Goal: Task Accomplishment & Management: Complete application form

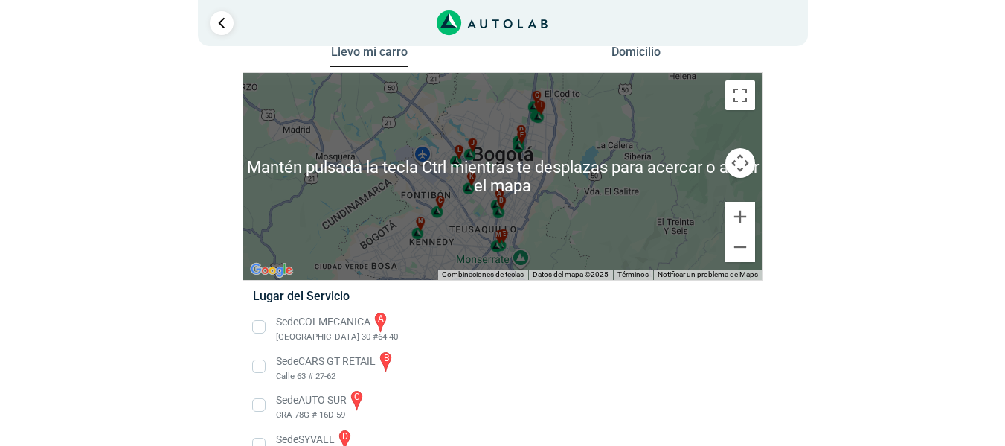
scroll to position [19, 0]
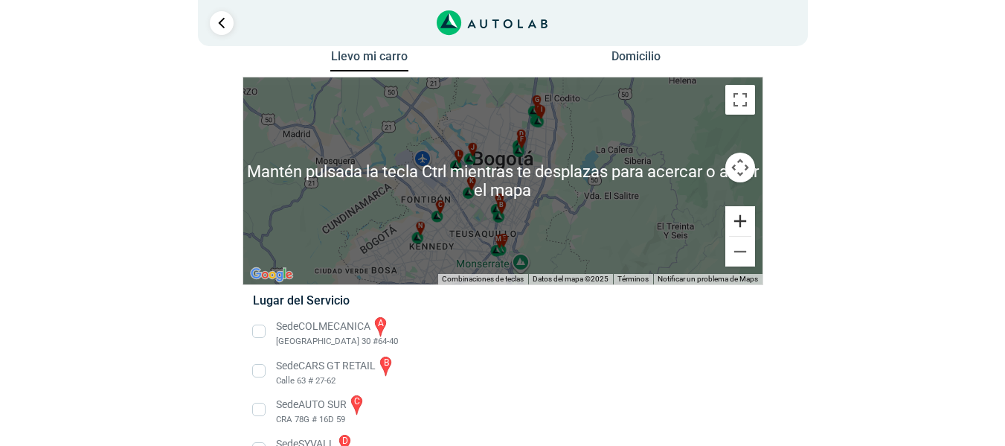
click at [744, 227] on button "Ampliar" at bounding box center [740, 221] width 30 height 30
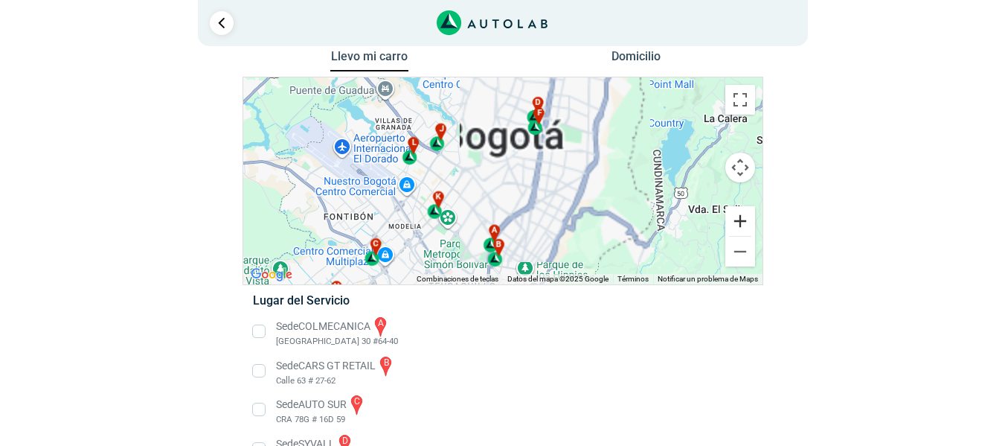
click at [744, 227] on button "Ampliar" at bounding box center [740, 221] width 30 height 30
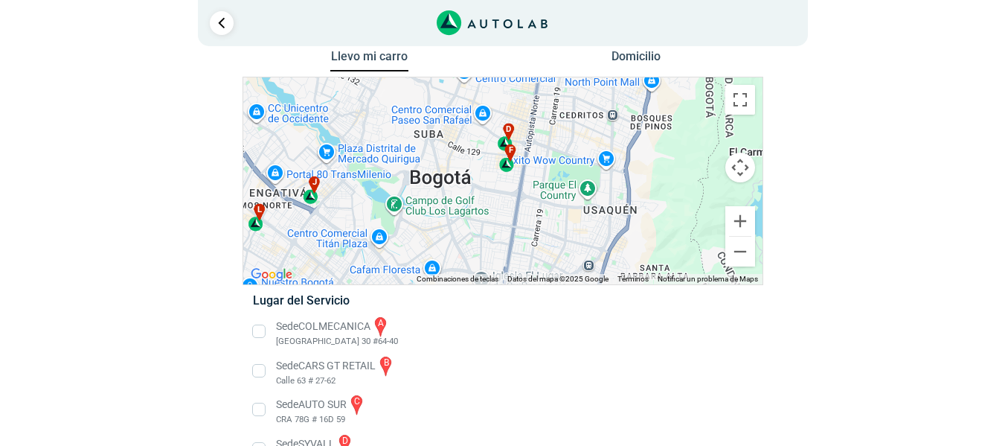
drag, startPoint x: 606, startPoint y: 128, endPoint x: 542, endPoint y: 217, distance: 109.8
click at [542, 217] on div "a b c d e f g" at bounding box center [502, 180] width 519 height 207
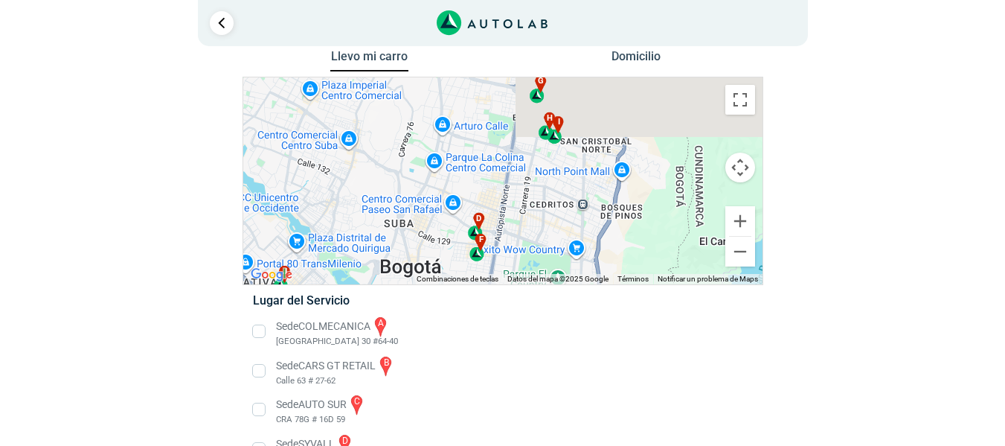
drag, startPoint x: 560, startPoint y: 147, endPoint x: 529, endPoint y: 240, distance: 98.6
click at [529, 240] on div "a b c d e f g" at bounding box center [502, 180] width 519 height 207
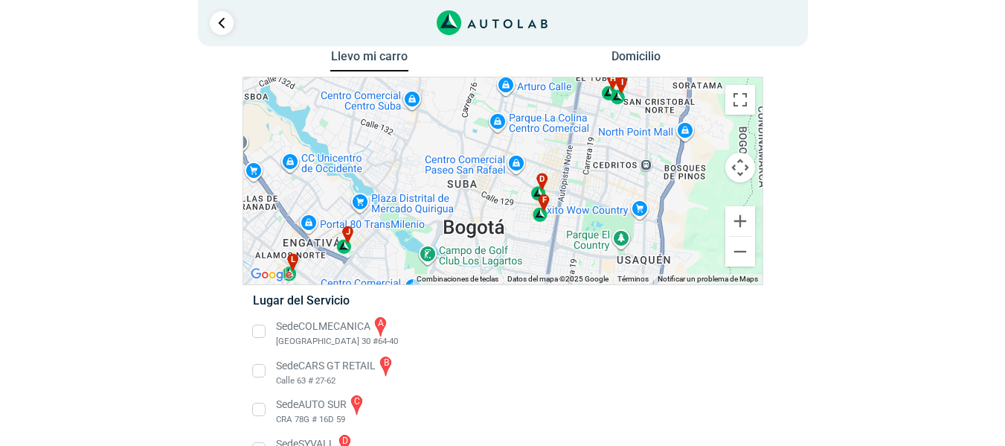
drag, startPoint x: 464, startPoint y: 186, endPoint x: 541, endPoint y: 138, distance: 91.3
click at [541, 138] on div "a b c d e f g" at bounding box center [502, 180] width 519 height 207
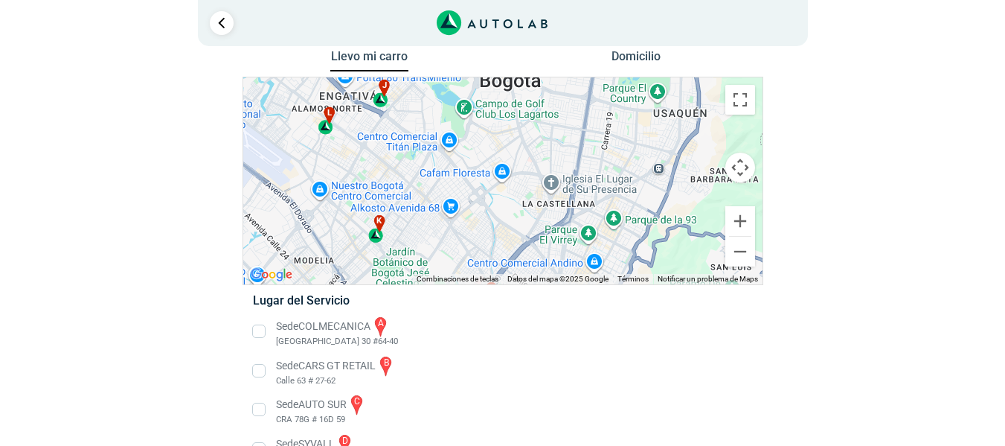
drag, startPoint x: 521, startPoint y: 247, endPoint x: 557, endPoint y: 95, distance: 155.9
click at [557, 95] on div "a b c d e f g" at bounding box center [502, 180] width 519 height 207
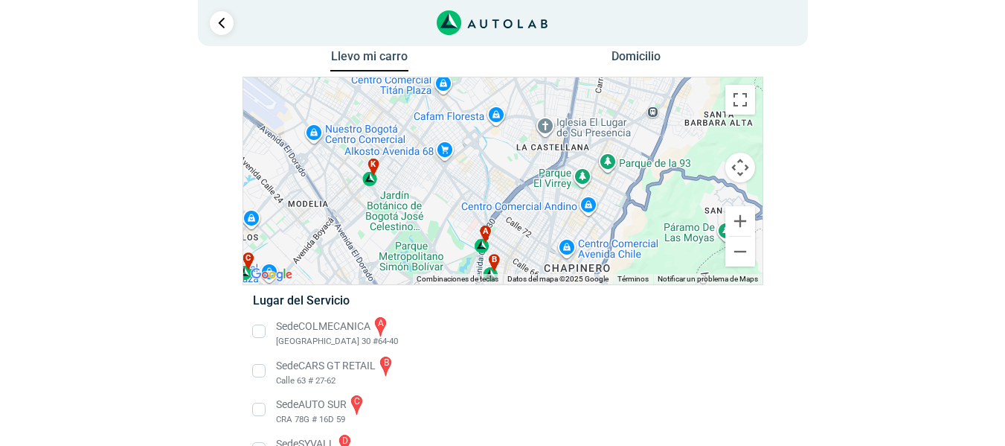
drag, startPoint x: 434, startPoint y: 237, endPoint x: 428, endPoint y: 176, distance: 60.6
click at [428, 176] on div "a b c d e f g" at bounding box center [502, 180] width 519 height 207
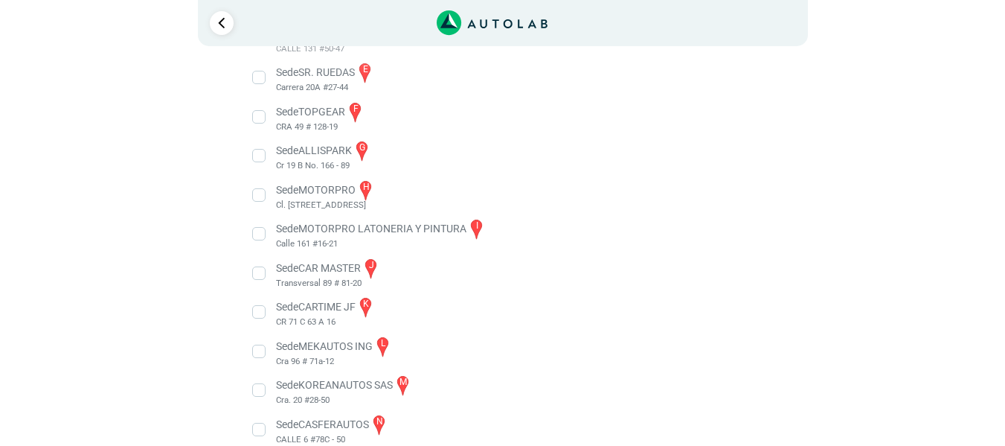
scroll to position [429, 0]
click at [315, 308] on li "Sede CARTIME JF k CR 71 C 63 A 16" at bounding box center [503, 311] width 522 height 33
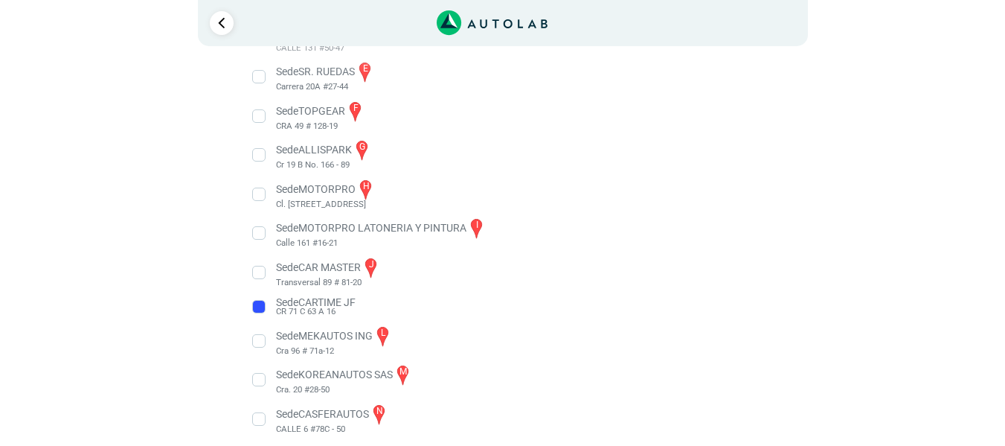
click at [315, 308] on li "Sede CARTIME JF CR 71 C 63 A 16" at bounding box center [503, 307] width 522 height 24
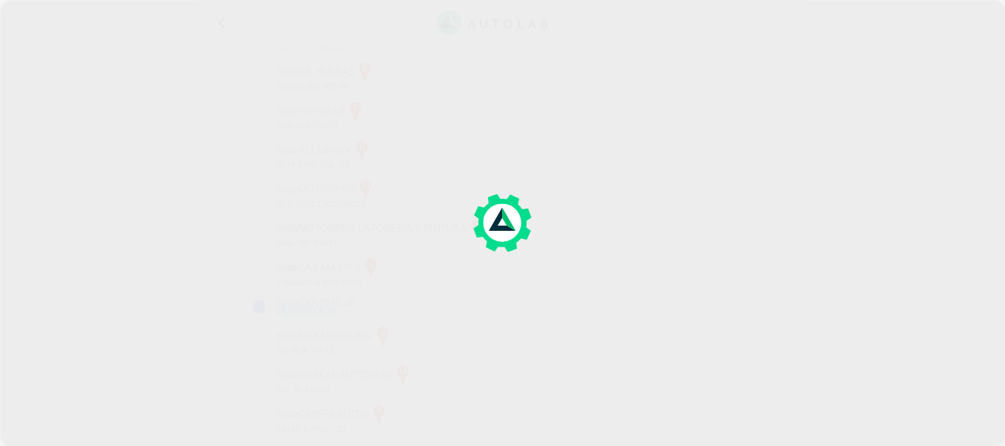
click at [315, 308] on div "× ¡Reserva tranquilo! Sin datos de tarjeta ni pagos Aquí puedes ver tus servici…" at bounding box center [502, 13] width 1005 height 885
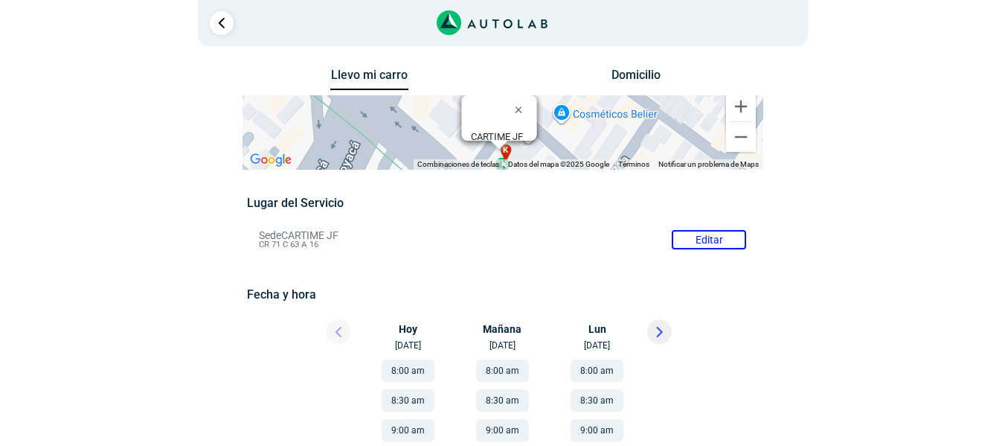
drag, startPoint x: 313, startPoint y: 234, endPoint x: 266, endPoint y: 237, distance: 47.7
click at [266, 237] on li "Sede CARTIME JF Editar CR 71 C 63 A 16" at bounding box center [503, 240] width 510 height 24
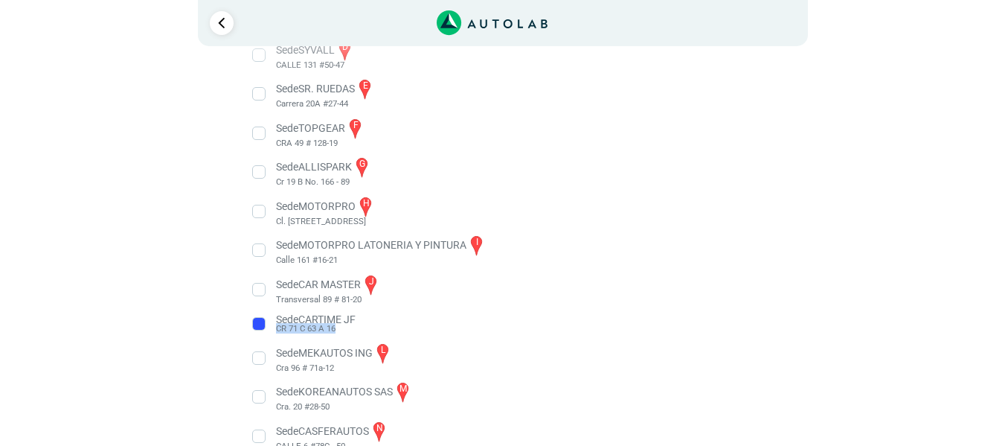
scroll to position [419, 0]
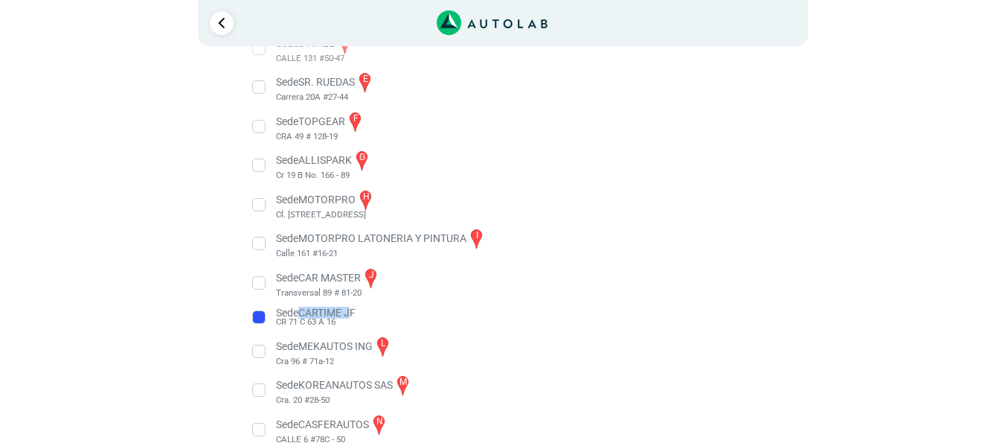
drag, startPoint x: 304, startPoint y: 312, endPoint x: 354, endPoint y: 315, distance: 50.0
click at [354, 315] on li "Sede CARTIME JF CR 71 C 63 A 16" at bounding box center [503, 317] width 522 height 24
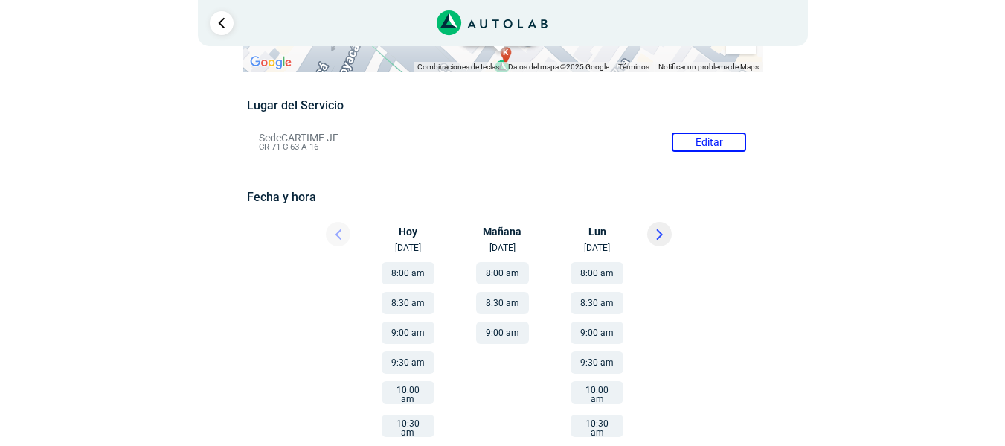
scroll to position [97, 0]
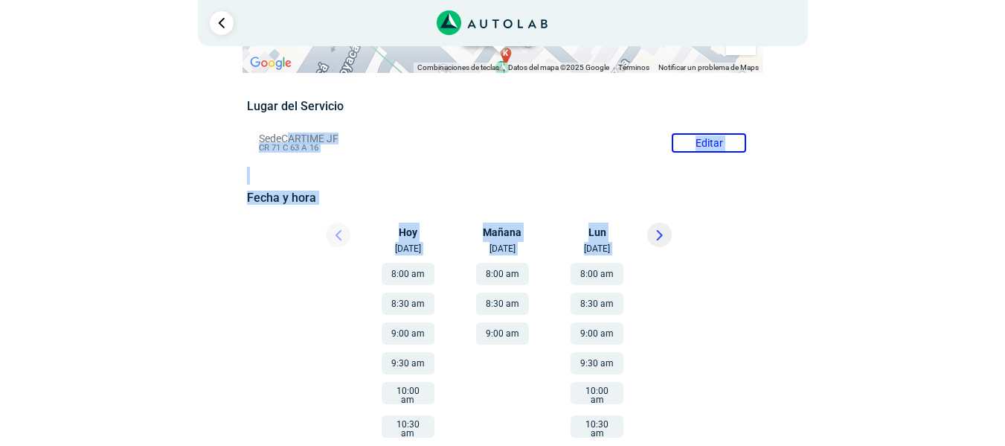
drag, startPoint x: 288, startPoint y: 136, endPoint x: 276, endPoint y: 280, distance: 144.1
click at [276, 280] on div "Lugar del Servicio Sede CARTIME JF Editar CR 71 C 63 A 16 Fecha y hora Editar" at bounding box center [502, 417] width 511 height 637
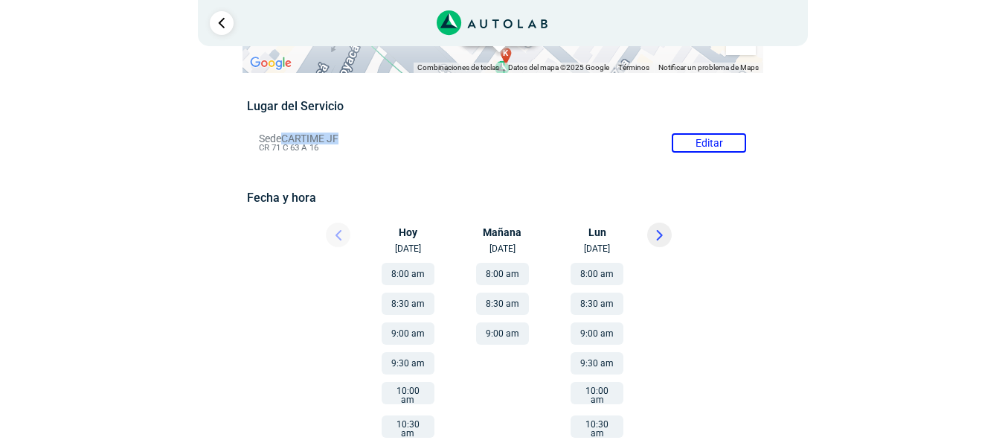
drag, startPoint x: 284, startPoint y: 138, endPoint x: 340, endPoint y: 141, distance: 55.8
click at [340, 141] on li "Sede CARTIME JF Editar CR 71 C 63 A 16" at bounding box center [503, 143] width 510 height 24
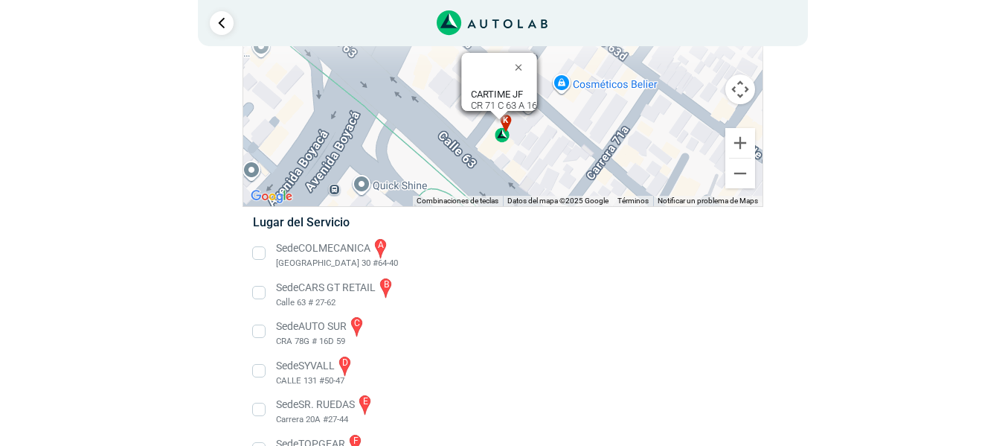
click at [472, 89] on b "CARTIME JF" at bounding box center [496, 94] width 52 height 11
drag, startPoint x: 472, startPoint y: 86, endPoint x: 510, endPoint y: 89, distance: 38.8
click at [510, 89] on b "CARTIME JF" at bounding box center [496, 94] width 52 height 11
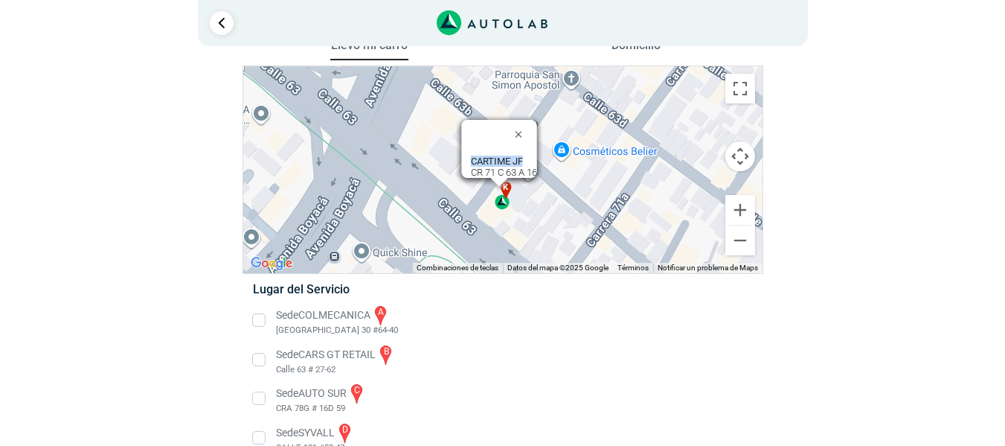
scroll to position [25, 0]
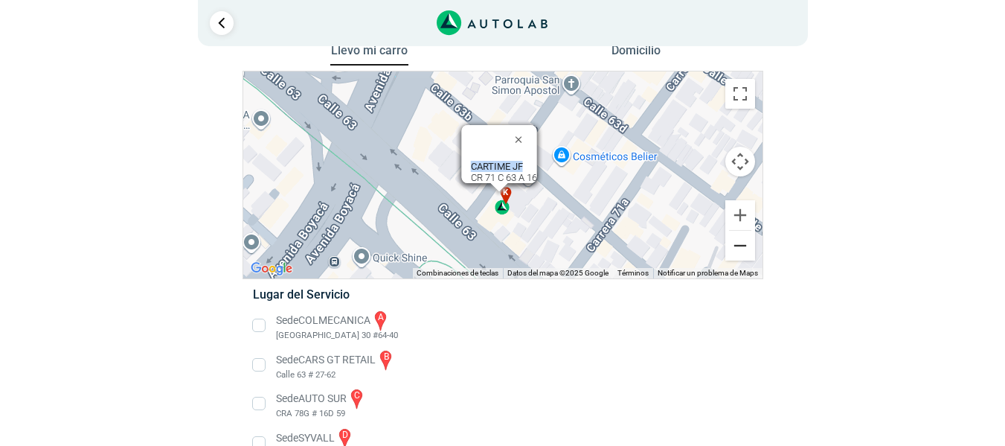
click at [734, 239] on button "Reducir" at bounding box center [740, 246] width 30 height 30
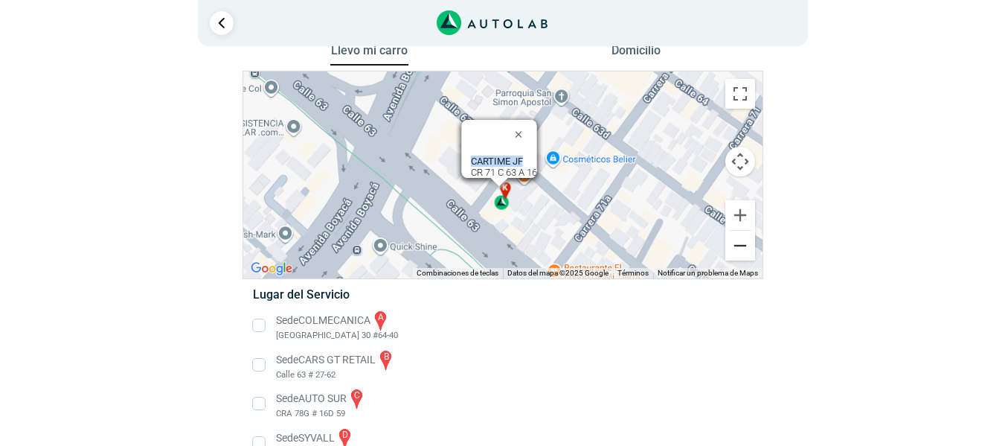
click at [734, 239] on button "Reducir" at bounding box center [740, 246] width 30 height 30
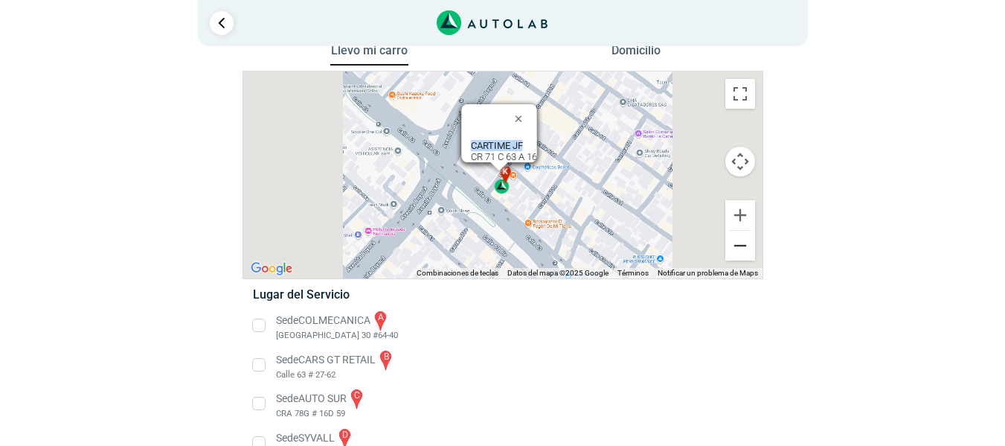
click at [734, 239] on button "Reducir" at bounding box center [740, 246] width 30 height 30
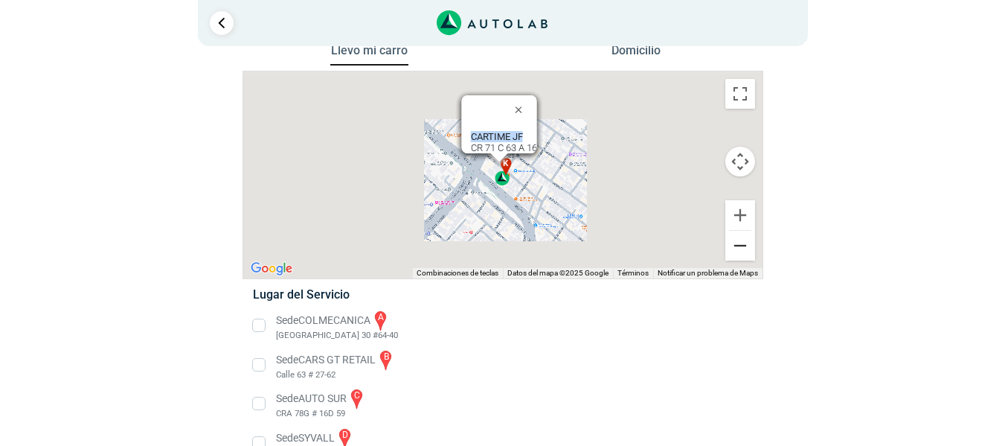
click at [734, 239] on button "Reducir" at bounding box center [740, 246] width 30 height 30
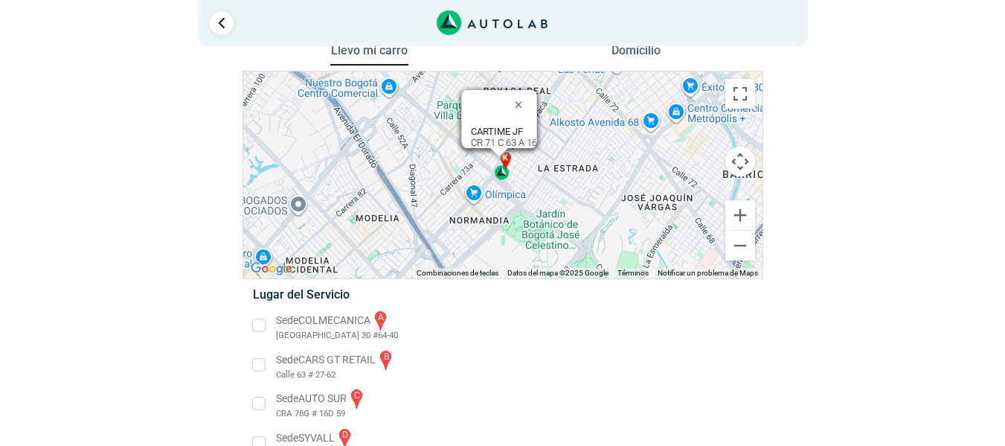
click at [811, 219] on div "Llevo mi carro [GEOGRAPHIC_DATA] ← Mover a la izquierda → Mover a la derecha ↑ …" at bounding box center [503, 450] width 722 height 820
click at [528, 96] on button "Cerrar" at bounding box center [522, 104] width 36 height 36
click at [527, 97] on button "Cerrar" at bounding box center [522, 104] width 36 height 36
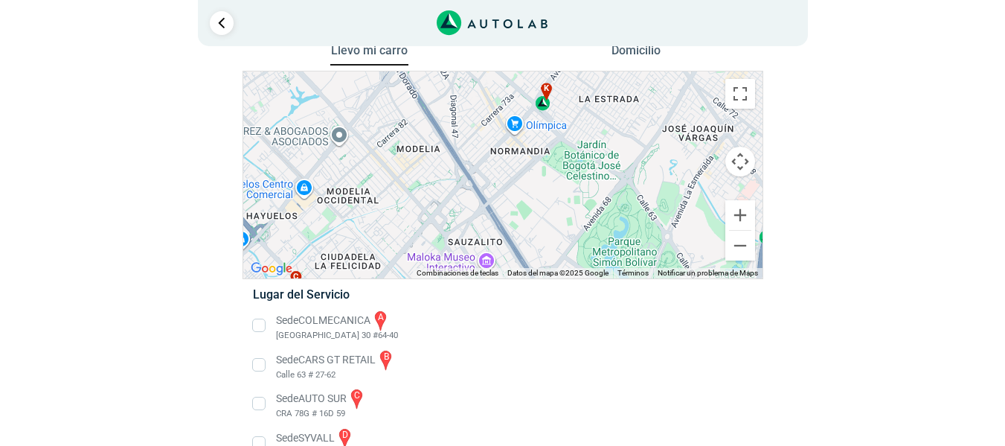
drag, startPoint x: 609, startPoint y: 178, endPoint x: 645, endPoint y: 111, distance: 75.9
click at [645, 111] on div "a b c d e f g" at bounding box center [502, 174] width 519 height 207
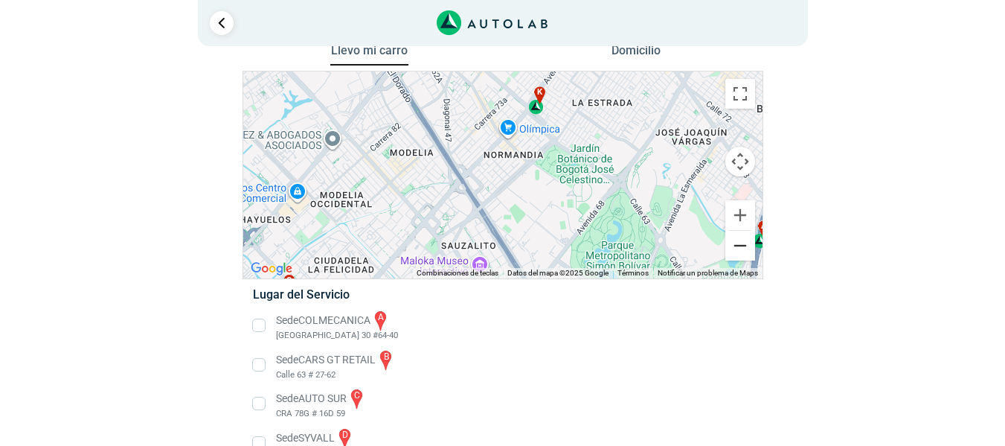
click at [747, 237] on button "Reducir" at bounding box center [740, 246] width 30 height 30
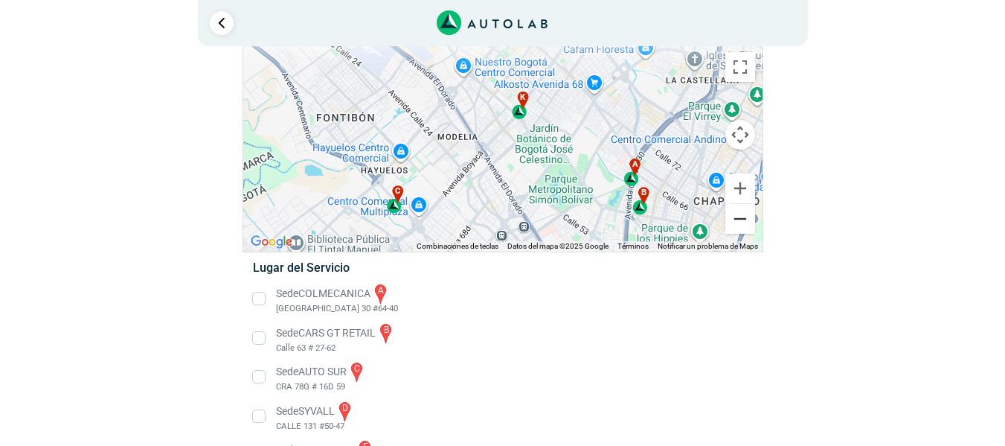
scroll to position [52, 0]
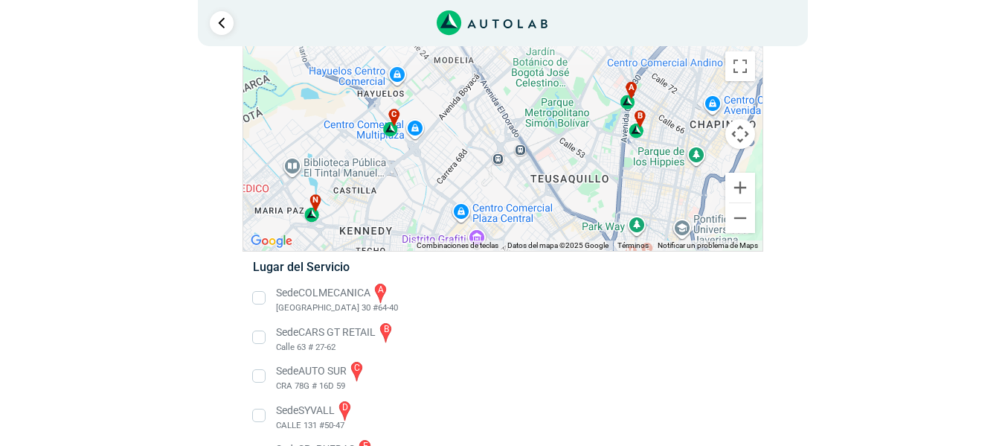
drag, startPoint x: 352, startPoint y: 217, endPoint x: 348, endPoint y: 135, distance: 81.9
click at [348, 135] on div "a b c d e f g" at bounding box center [502, 147] width 519 height 207
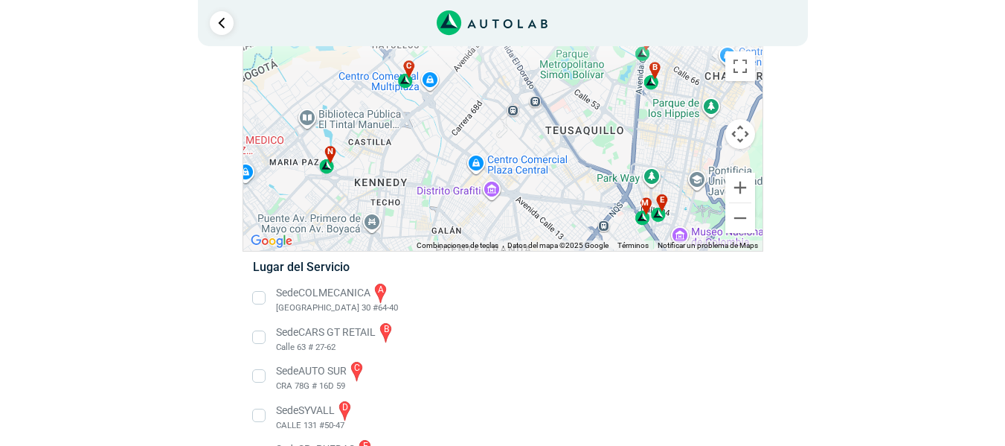
drag, startPoint x: 420, startPoint y: 167, endPoint x: 432, endPoint y: 111, distance: 57.8
click at [432, 111] on div "a b c d e f g" at bounding box center [502, 147] width 519 height 207
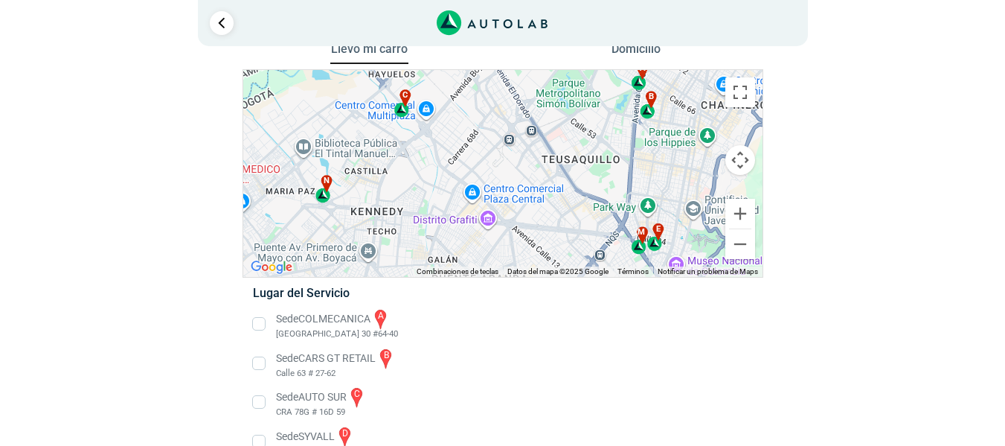
scroll to position [3, 0]
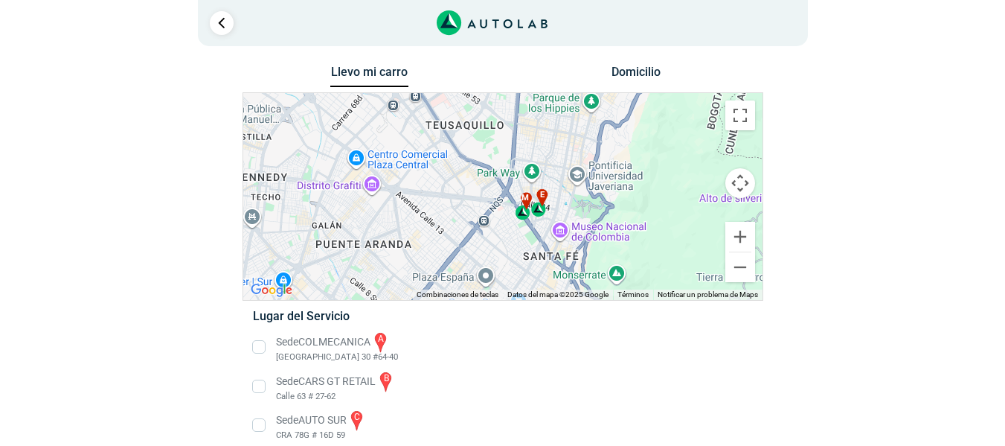
drag, startPoint x: 470, startPoint y: 179, endPoint x: 339, endPoint y: 123, distance: 142.0
click at [339, 123] on div "a b c d e f g" at bounding box center [502, 196] width 519 height 207
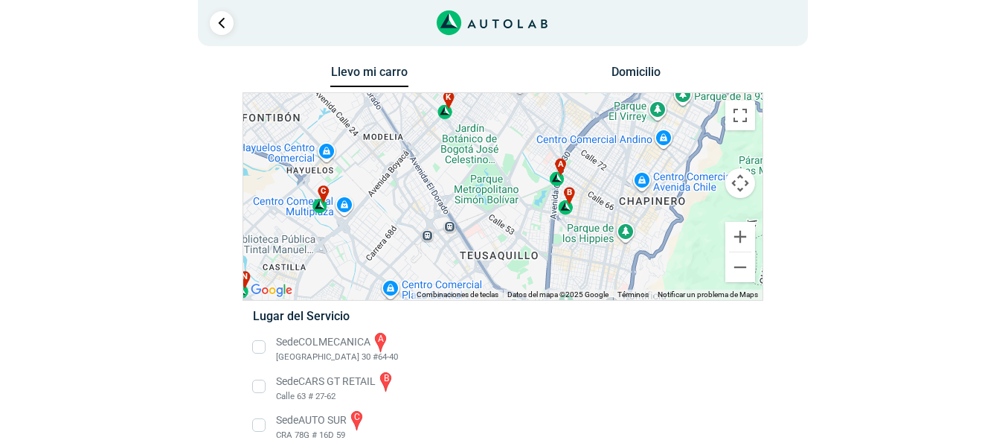
drag, startPoint x: 473, startPoint y: 167, endPoint x: 508, endPoint y: 291, distance: 128.4
click at [508, 291] on div "a b c d e f g" at bounding box center [502, 196] width 519 height 207
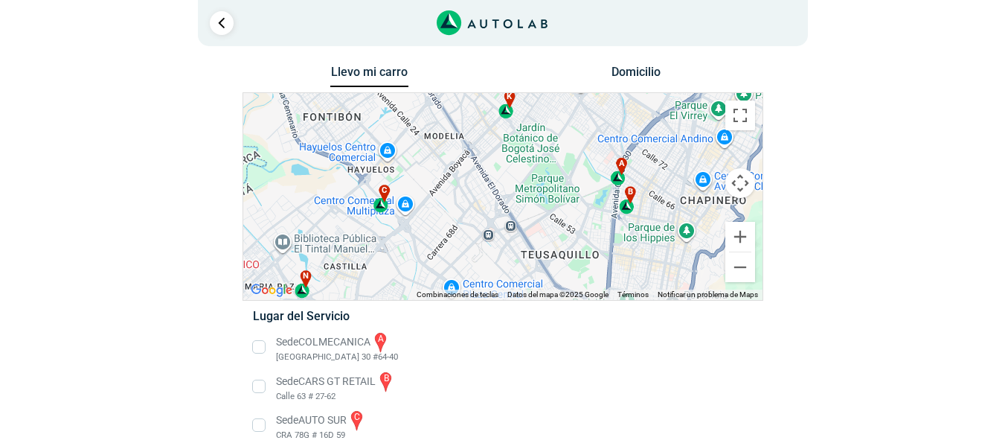
drag, startPoint x: 411, startPoint y: 179, endPoint x: 470, endPoint y: 187, distance: 60.1
click at [470, 187] on div "a b c d e f g" at bounding box center [502, 196] width 519 height 207
click at [382, 202] on div "c" at bounding box center [380, 199] width 17 height 28
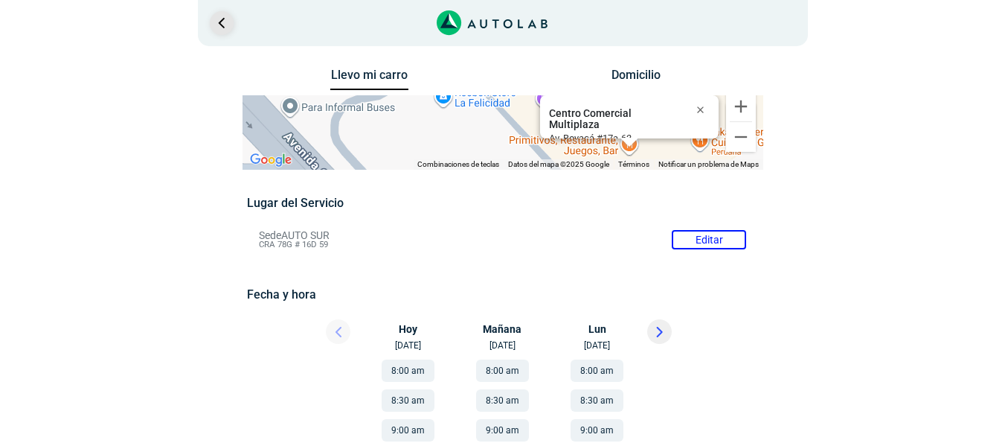
click at [217, 28] on link "Ir al paso anterior" at bounding box center [222, 23] width 24 height 24
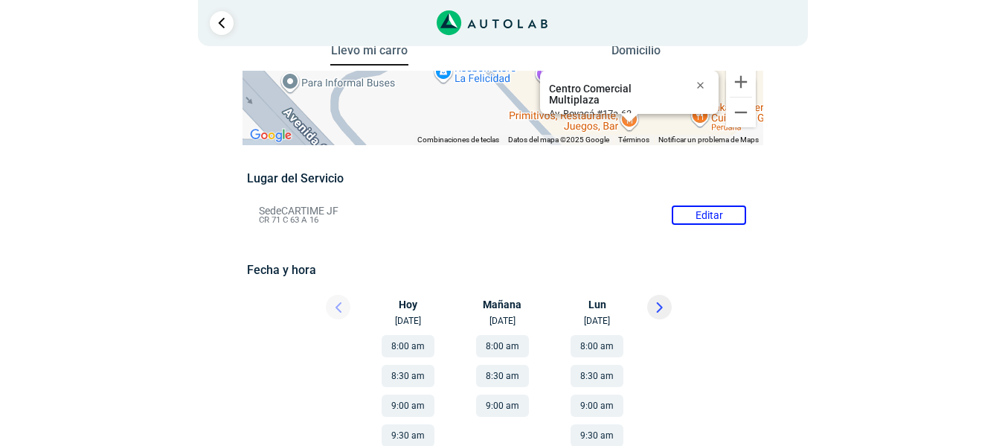
scroll to position [24, 0]
click at [685, 215] on li "Sede CARTIME JF Editar CR 71 C 63 A 16" at bounding box center [503, 216] width 510 height 24
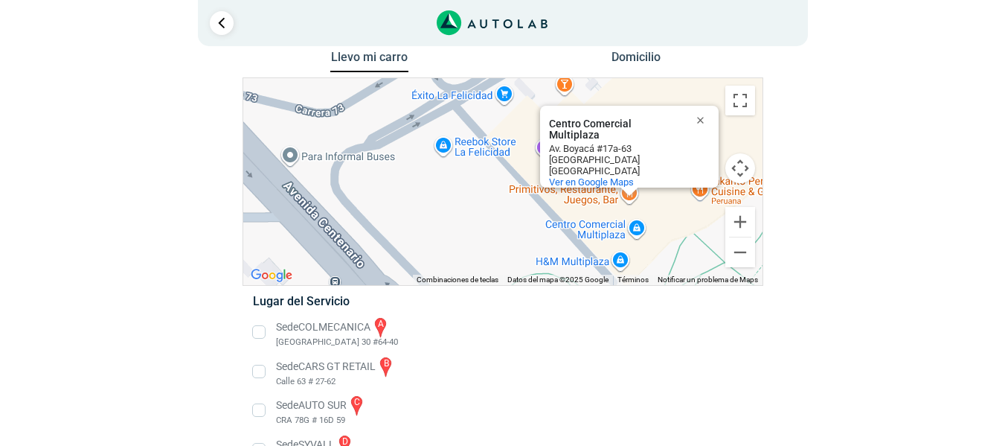
scroll to position [0, 0]
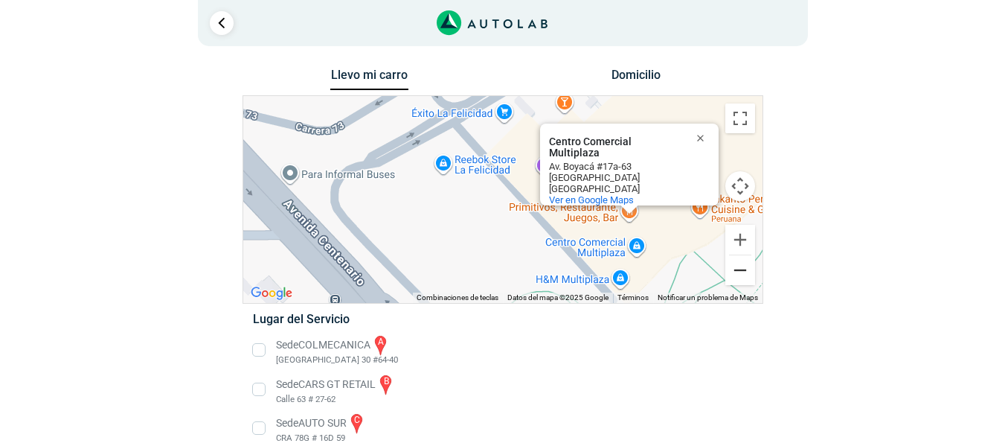
click at [731, 259] on button "Reducir" at bounding box center [740, 270] width 30 height 30
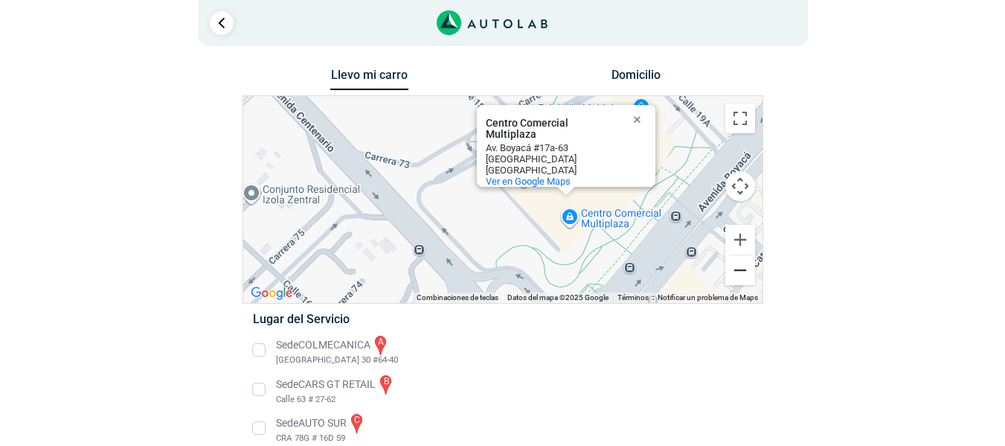
click at [731, 259] on button "Reducir" at bounding box center [740, 270] width 30 height 30
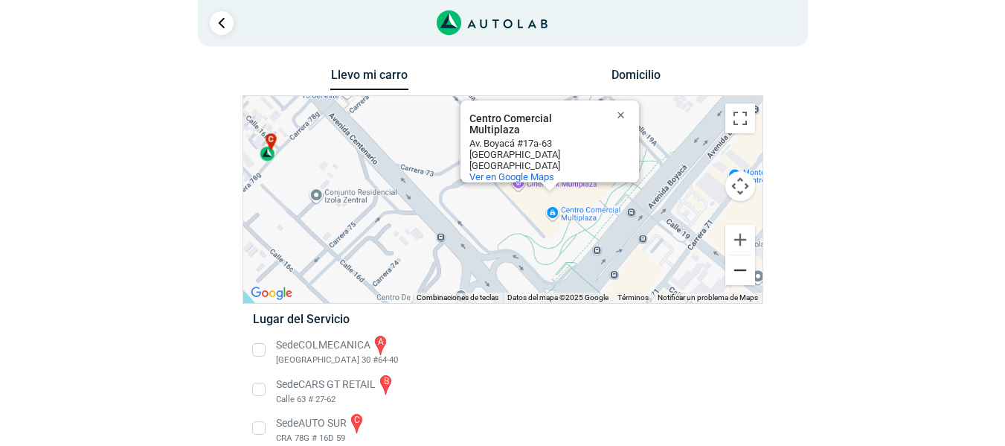
click at [731, 259] on button "Reducir" at bounding box center [740, 270] width 30 height 30
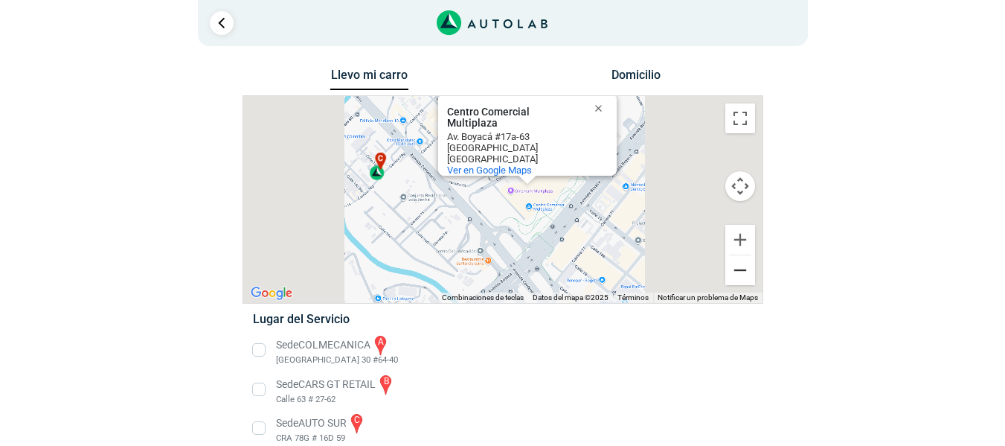
click at [731, 259] on button "Reducir" at bounding box center [740, 270] width 30 height 30
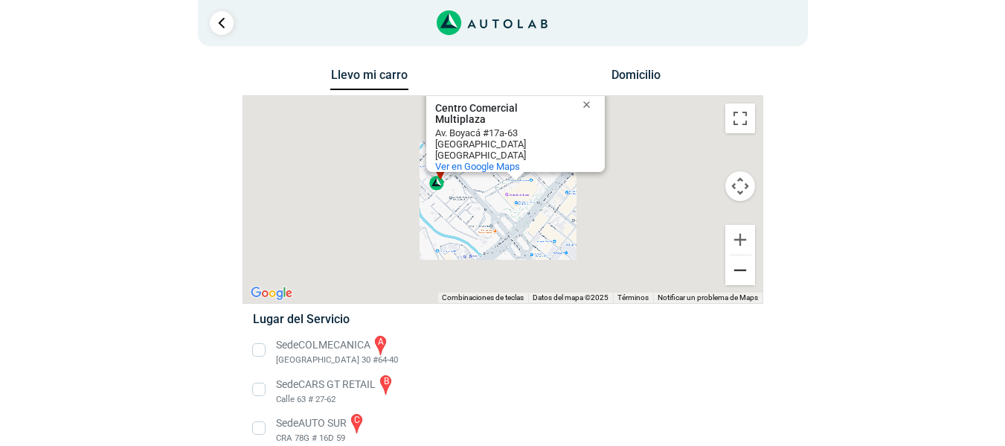
click at [731, 259] on button "Reducir" at bounding box center [740, 270] width 30 height 30
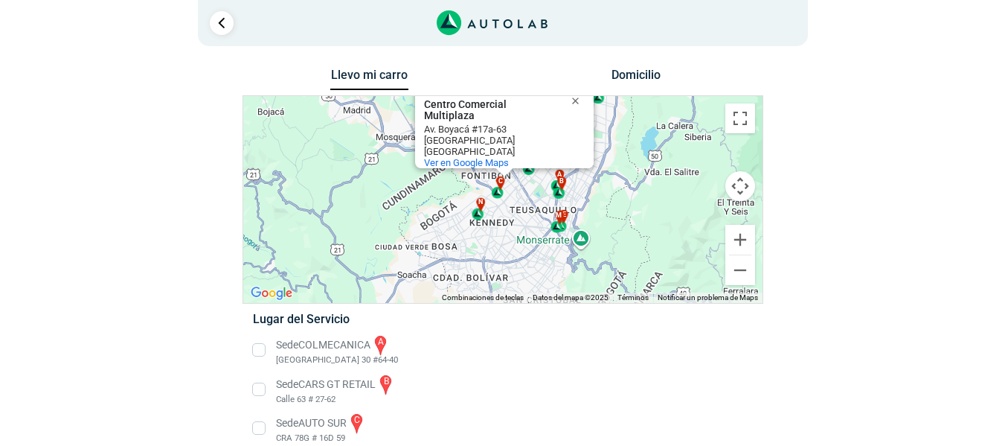
click at [557, 124] on div "Av. Boyacá #17a-63" at bounding box center [491, 129] width 134 height 11
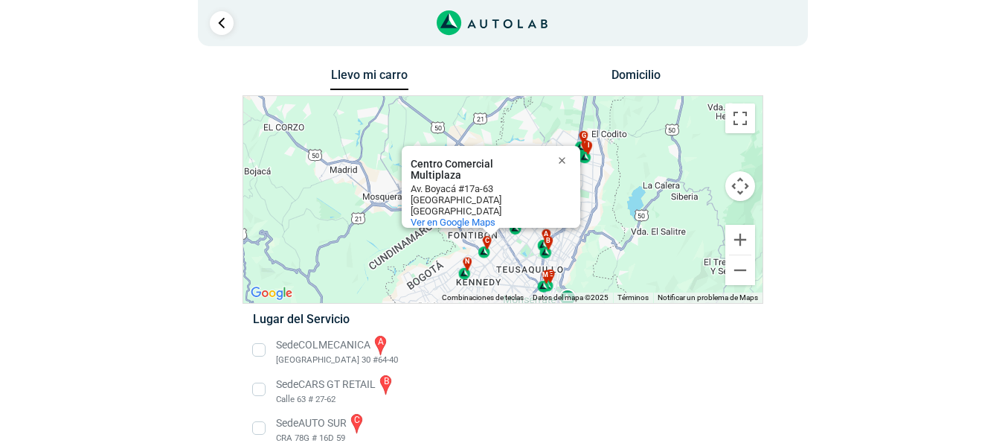
drag, startPoint x: 613, startPoint y: 171, endPoint x: 598, endPoint y: 235, distance: 65.7
click at [598, 235] on div "a b c d e f g" at bounding box center [502, 199] width 519 height 207
click at [565, 151] on button "Cerrar" at bounding box center [566, 160] width 36 height 36
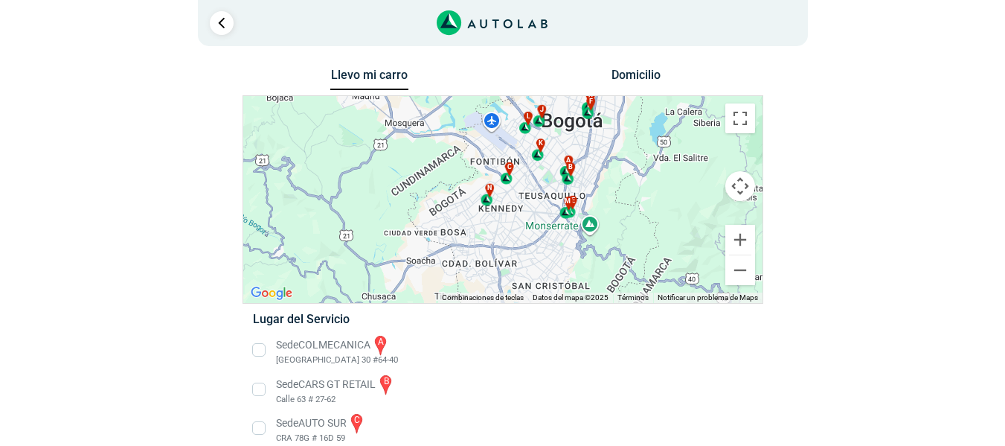
drag, startPoint x: 544, startPoint y: 230, endPoint x: 554, endPoint y: 175, distance: 56.0
click at [554, 175] on div "a b c d e f g" at bounding box center [502, 199] width 519 height 207
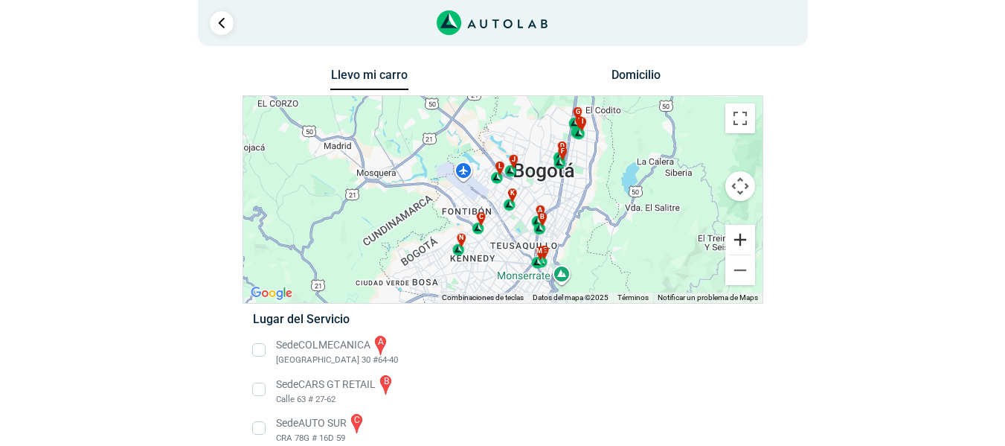
click at [745, 244] on button "Ampliar" at bounding box center [740, 240] width 30 height 30
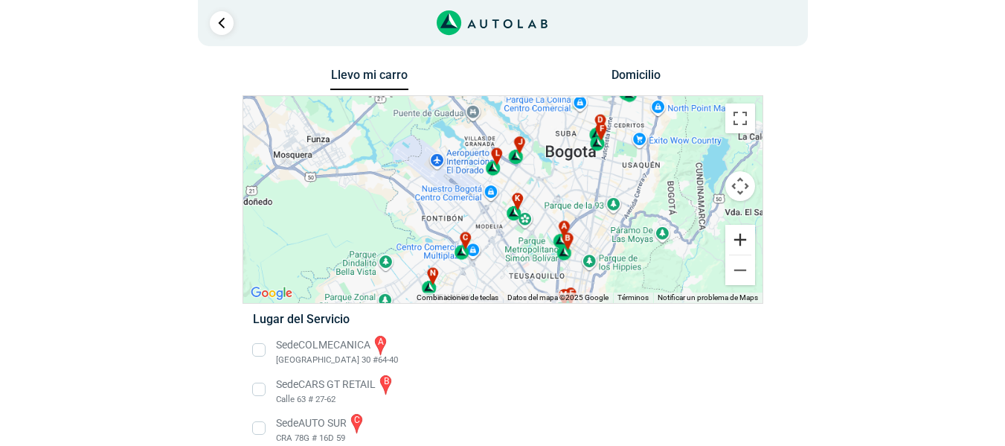
click at [745, 244] on button "Ampliar" at bounding box center [740, 240] width 30 height 30
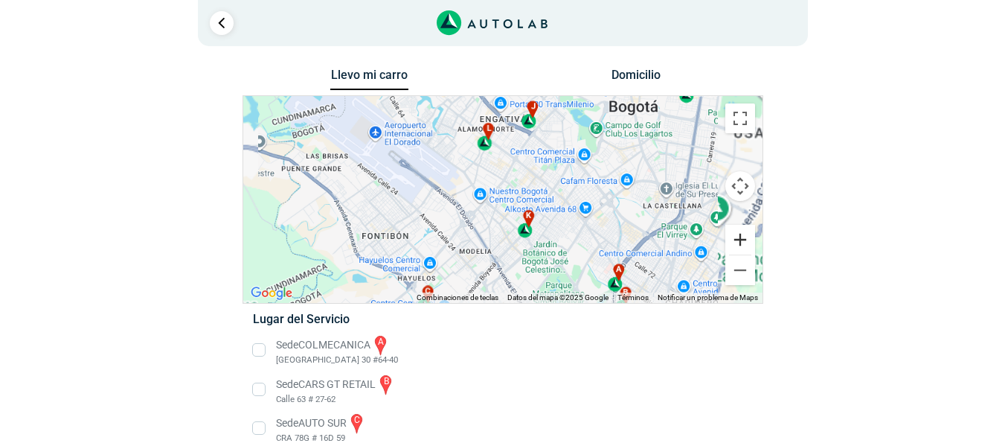
click at [745, 244] on button "Ampliar" at bounding box center [740, 240] width 30 height 30
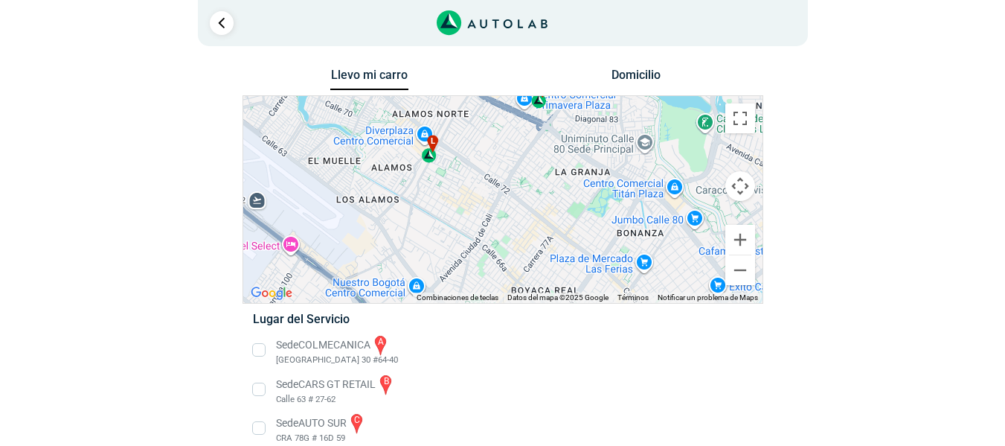
drag, startPoint x: 542, startPoint y: 191, endPoint x: 510, endPoint y: 282, distance: 96.5
click at [510, 282] on div "a b c d e f g" at bounding box center [502, 199] width 519 height 207
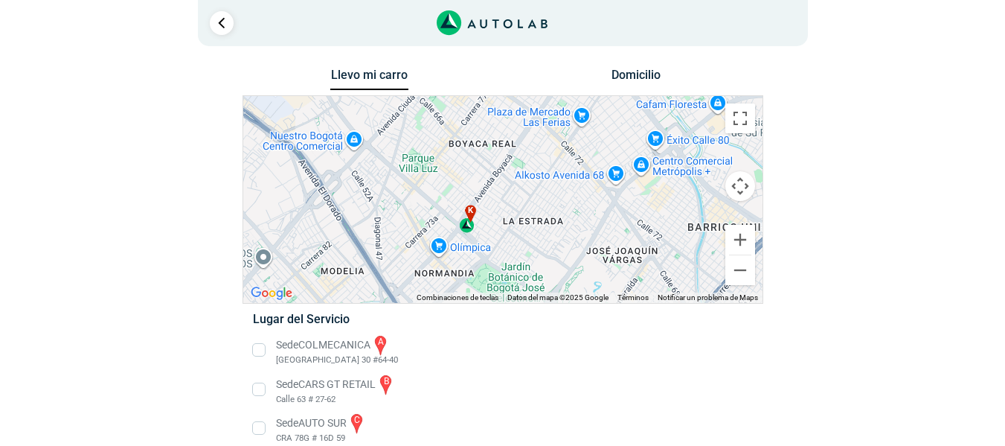
drag, startPoint x: 515, startPoint y: 276, endPoint x: 449, endPoint y: 126, distance: 163.3
click at [449, 126] on div "a b c d e f g" at bounding box center [502, 199] width 519 height 207
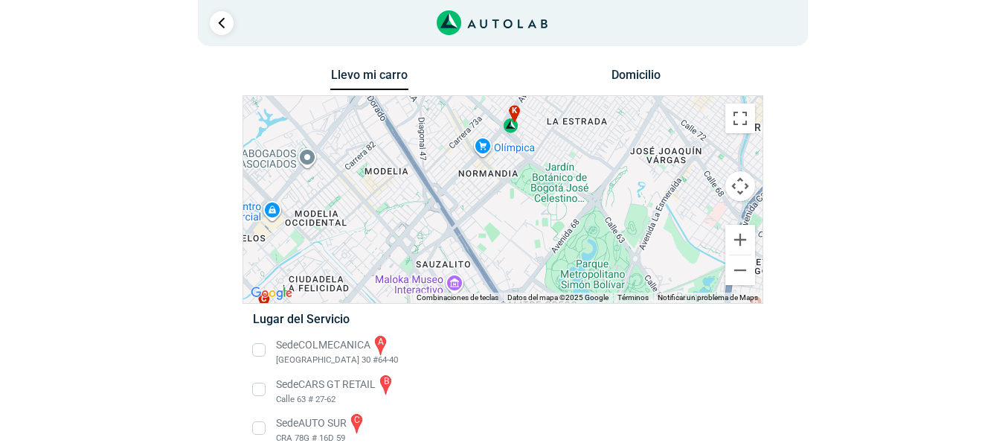
drag, startPoint x: 499, startPoint y: 233, endPoint x: 565, endPoint y: 103, distance: 145.7
click at [565, 103] on div "a b c d e f g" at bounding box center [502, 199] width 519 height 207
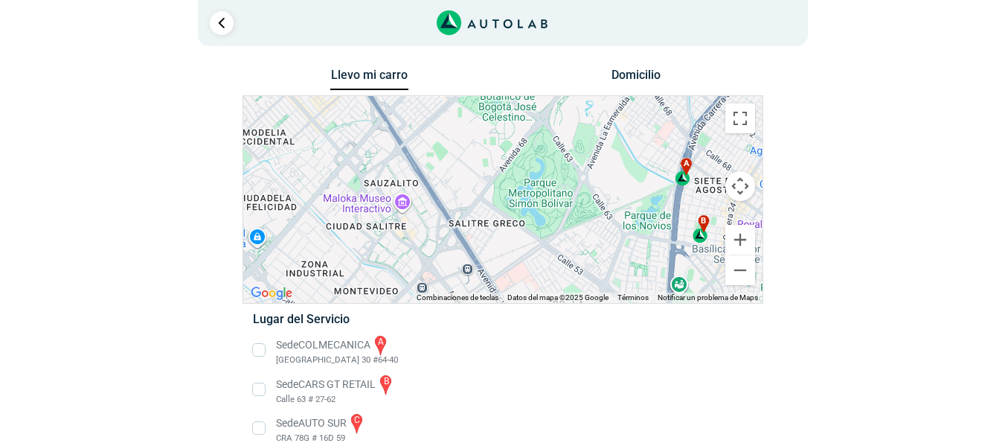
drag, startPoint x: 481, startPoint y: 201, endPoint x: 426, endPoint y: 129, distance: 90.8
click at [426, 129] on div "a b c d e f g" at bounding box center [502, 199] width 519 height 207
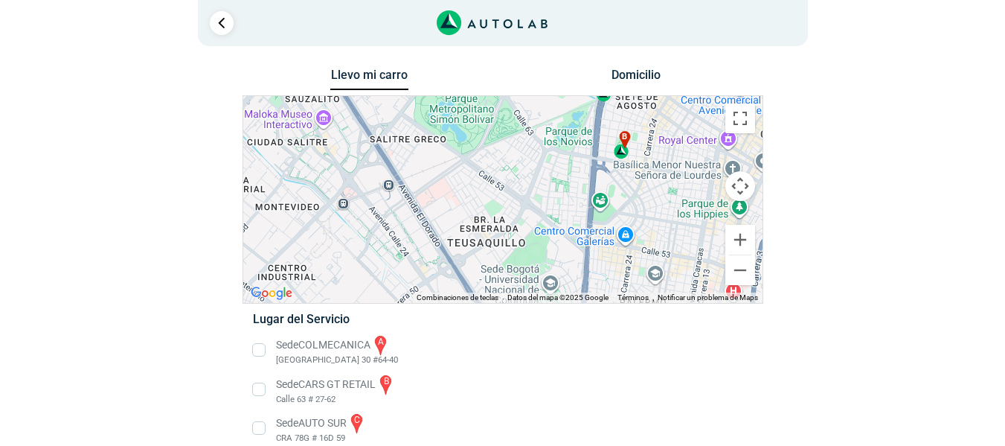
drag, startPoint x: 615, startPoint y: 234, endPoint x: 534, endPoint y: 148, distance: 117.4
click at [534, 148] on div "a b c d e f g" at bounding box center [502, 199] width 519 height 207
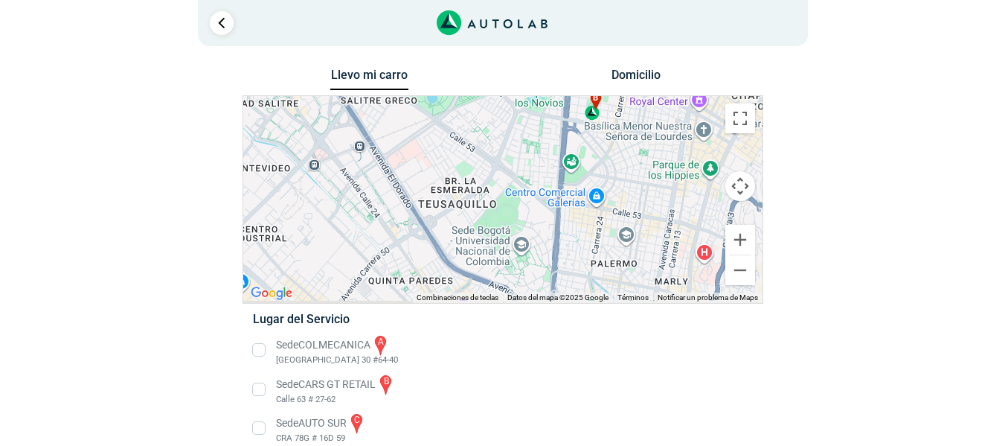
drag, startPoint x: 551, startPoint y: 140, endPoint x: 533, endPoint y: 93, distance: 50.2
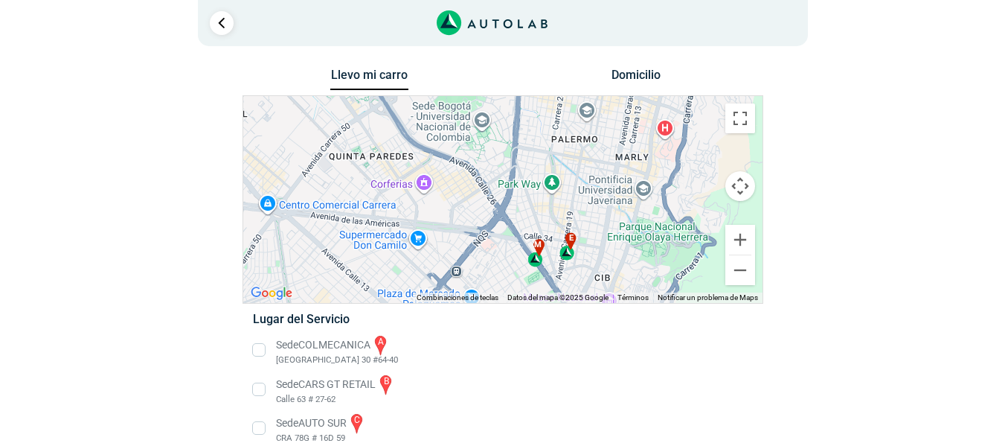
drag, startPoint x: 449, startPoint y: 243, endPoint x: 394, endPoint y: 122, distance: 132.2
click at [394, 122] on div "a b c d e f g" at bounding box center [502, 199] width 519 height 207
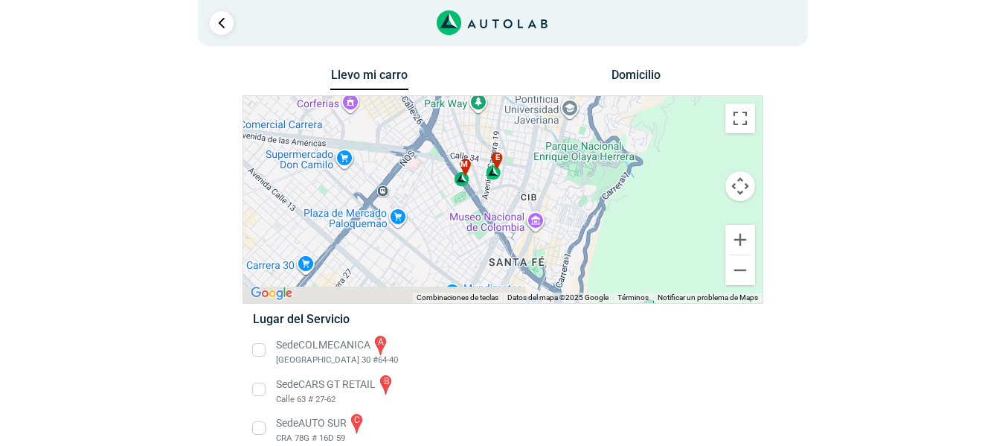
drag, startPoint x: 489, startPoint y: 240, endPoint x: 408, endPoint y: 157, distance: 116.3
click at [408, 157] on div "a b c d e f g" at bounding box center [502, 199] width 519 height 207
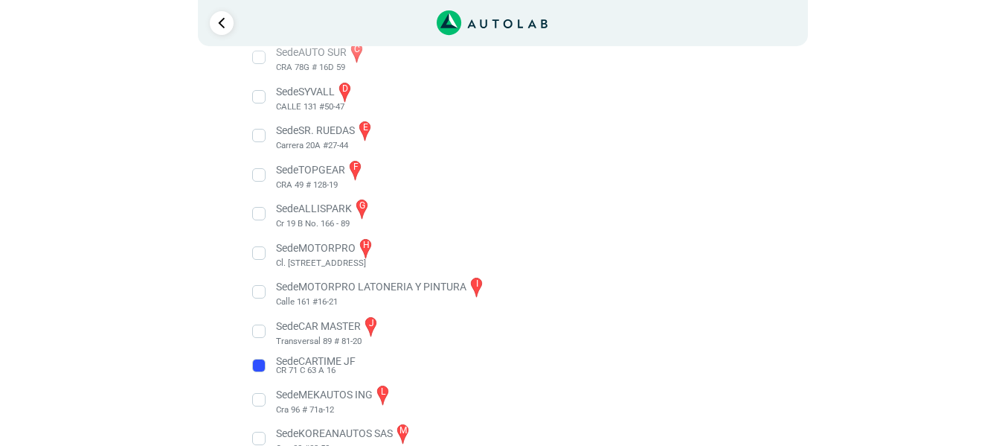
scroll to position [439, 0]
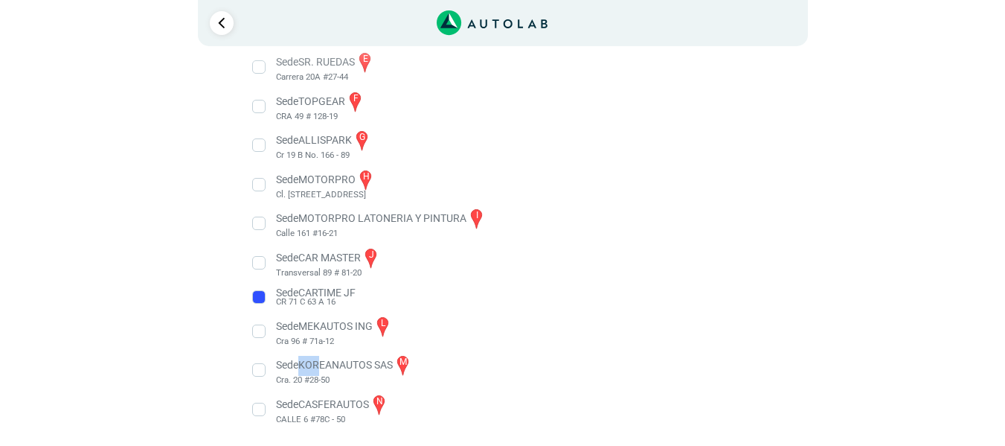
drag, startPoint x: 304, startPoint y: 366, endPoint x: 321, endPoint y: 368, distance: 17.2
click at [321, 368] on li "Sede KOREANAUTOS SAS m Cra. 20 #28-50" at bounding box center [503, 369] width 522 height 33
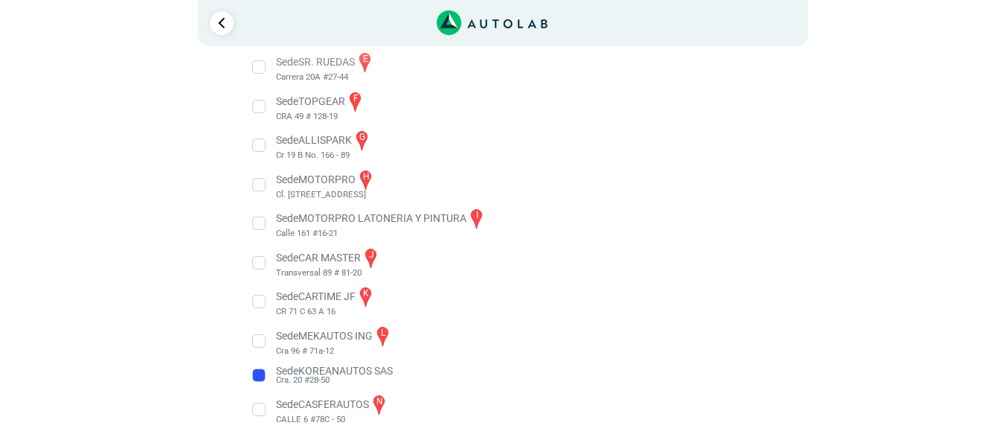
click at [321, 368] on div "× ¡Reserva tranquilo! Sin datos de tarjeta ni pagos Aquí puedes ver tus servici…" at bounding box center [502, 3] width 1005 height 885
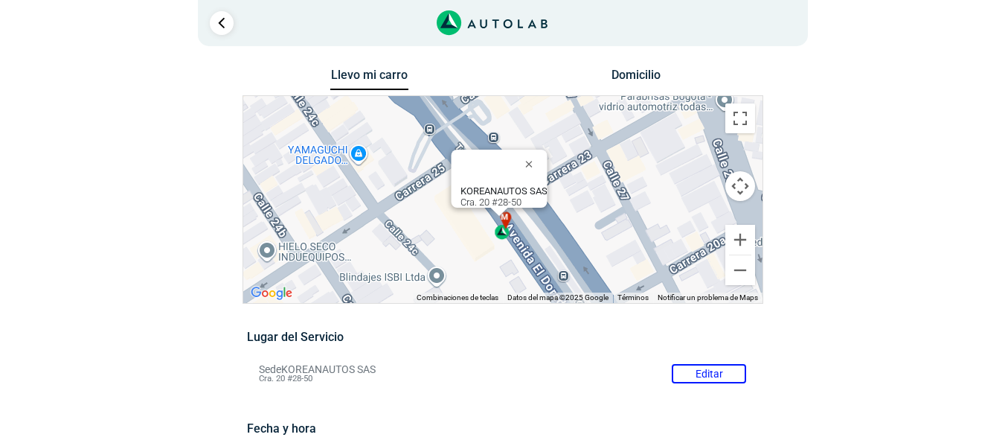
click at [470, 185] on b "KOREANAUTOS SAS" at bounding box center [503, 190] width 87 height 11
drag, startPoint x: 470, startPoint y: 180, endPoint x: 537, endPoint y: 183, distance: 67.8
click at [537, 185] on b "KOREANAUTOS SAS" at bounding box center [503, 190] width 87 height 11
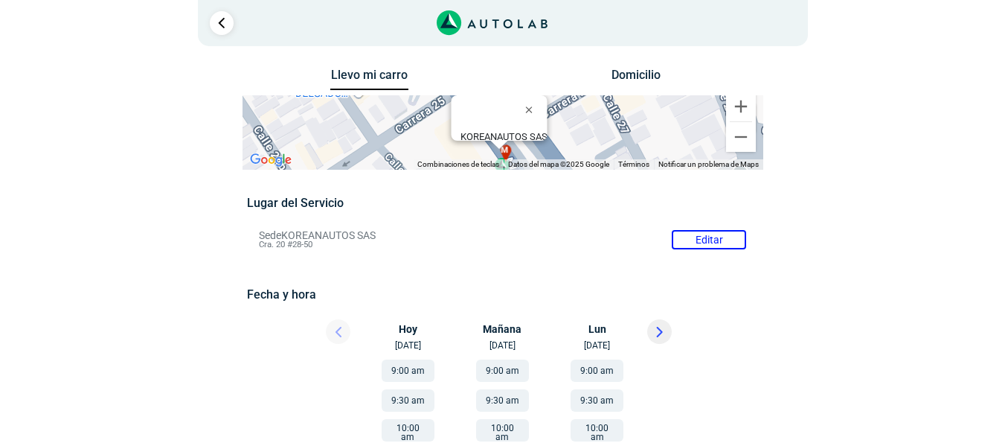
drag, startPoint x: 858, startPoint y: 99, endPoint x: 847, endPoint y: 136, distance: 38.8
click at [847, 136] on div "Llevo mi carro [GEOGRAPHIC_DATA] ← Mover a la izquierda → Mover a la derecha ↑ …" at bounding box center [503, 453] width 722 height 776
click at [699, 237] on li "Sede KOREANAUTOS SAS Editar Cra. 20 #28-50" at bounding box center [503, 240] width 510 height 24
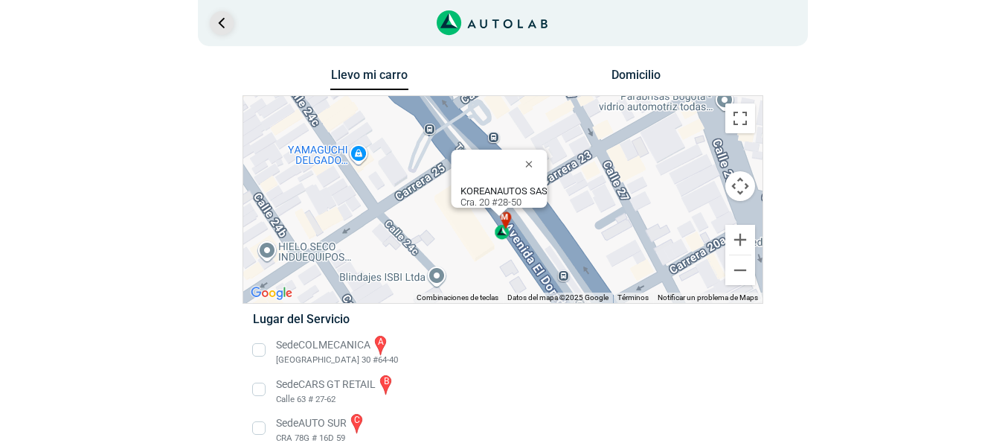
click at [224, 28] on link "Ir al paso anterior" at bounding box center [222, 23] width 24 height 24
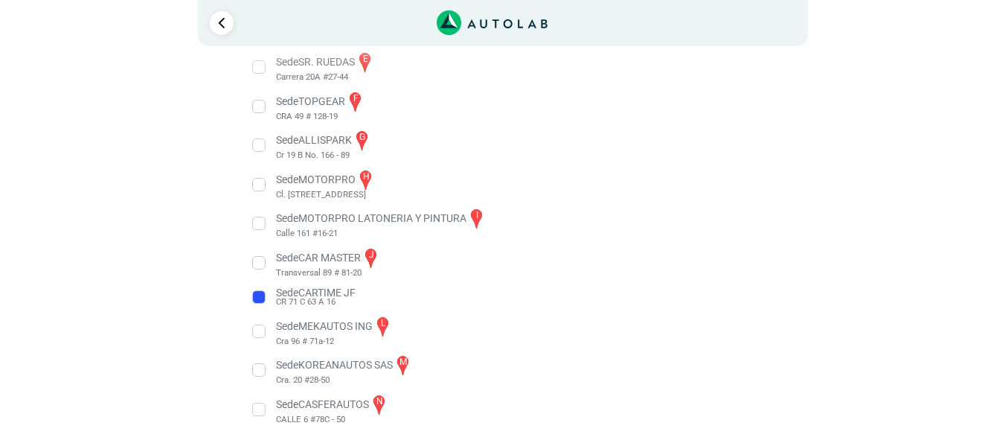
drag, startPoint x: 138, startPoint y: 309, endPoint x: 201, endPoint y: 332, distance: 66.6
click at [201, 332] on div "Llevo mi carro [GEOGRAPHIC_DATA] ← Mover a la izquierda → Mover a la derecha ↑ …" at bounding box center [503, 36] width 744 height 820
click at [622, 318] on li "Sede MEKAUTOS ING l Cra 96 # 71a-12" at bounding box center [503, 331] width 522 height 33
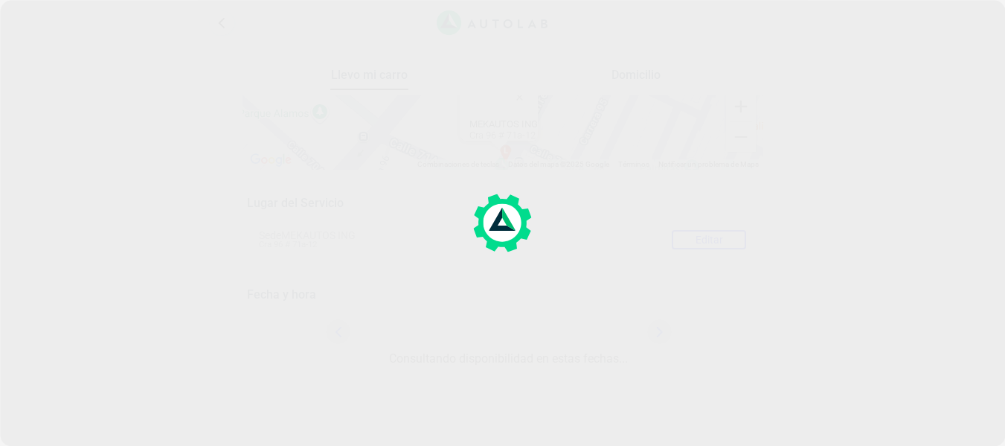
scroll to position [82, 0]
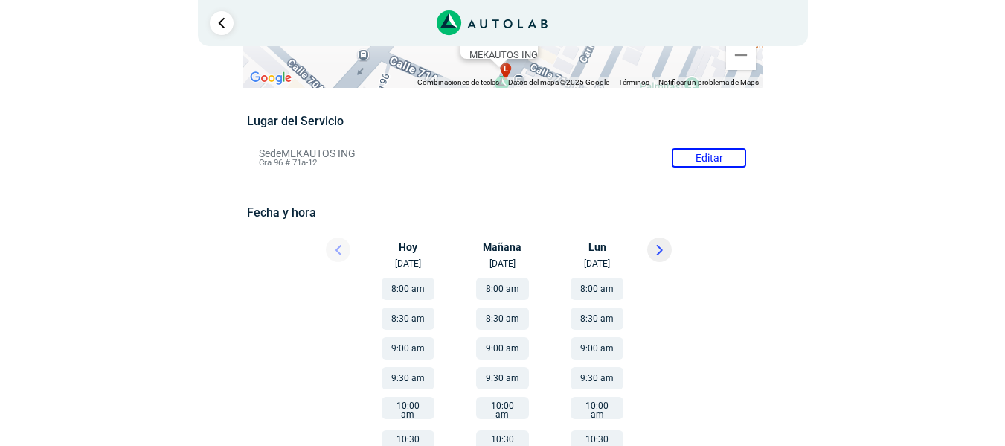
click at [692, 164] on li "Sede MEKAUTOS ING Editar Cra 96 # 71a-12" at bounding box center [503, 158] width 510 height 24
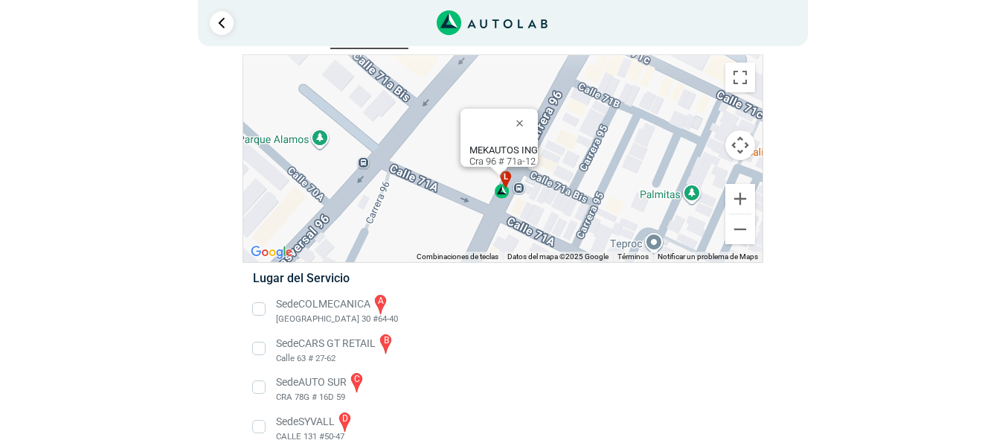
scroll to position [0, 0]
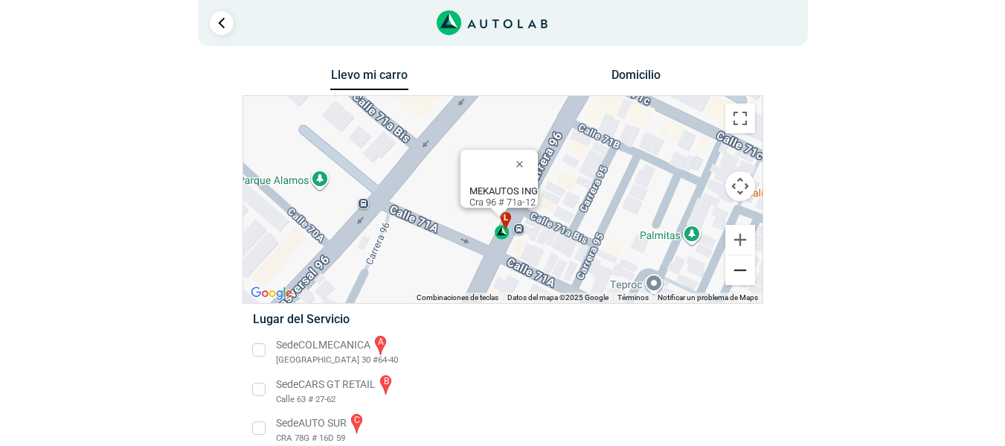
click at [742, 278] on button "Reducir" at bounding box center [740, 270] width 30 height 30
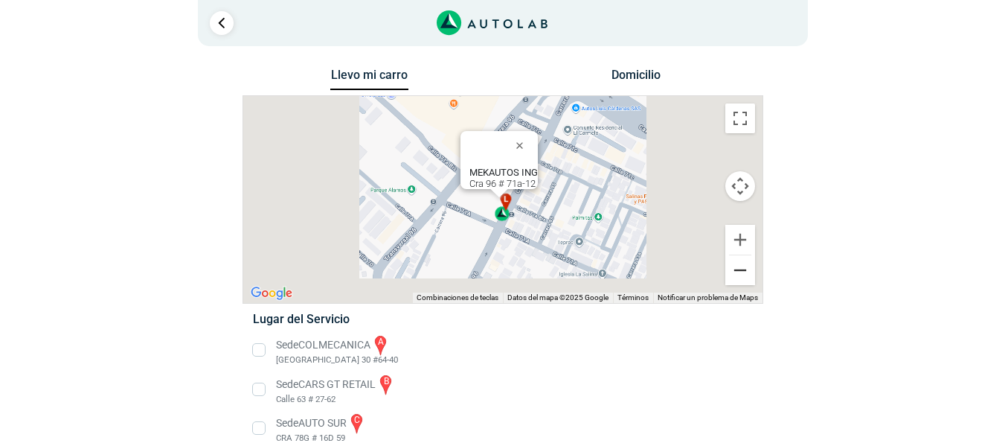
click at [742, 278] on button "Reducir" at bounding box center [740, 270] width 30 height 30
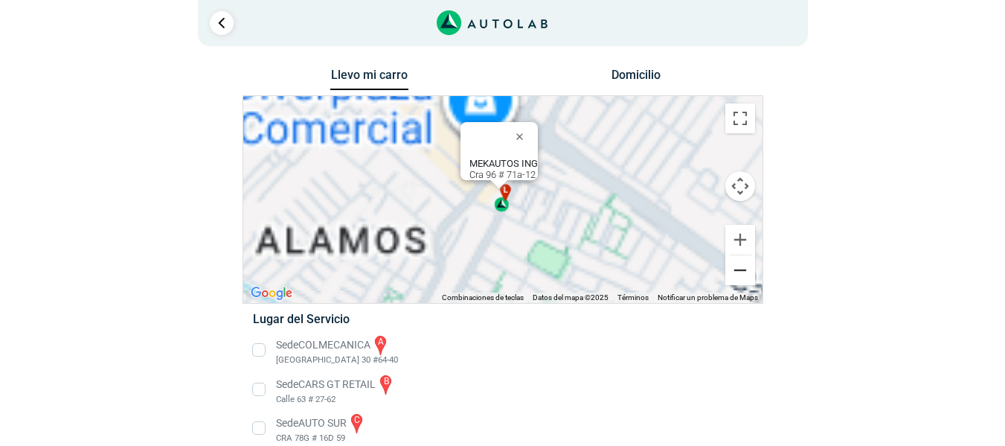
click at [742, 278] on button "Reducir" at bounding box center [740, 270] width 30 height 30
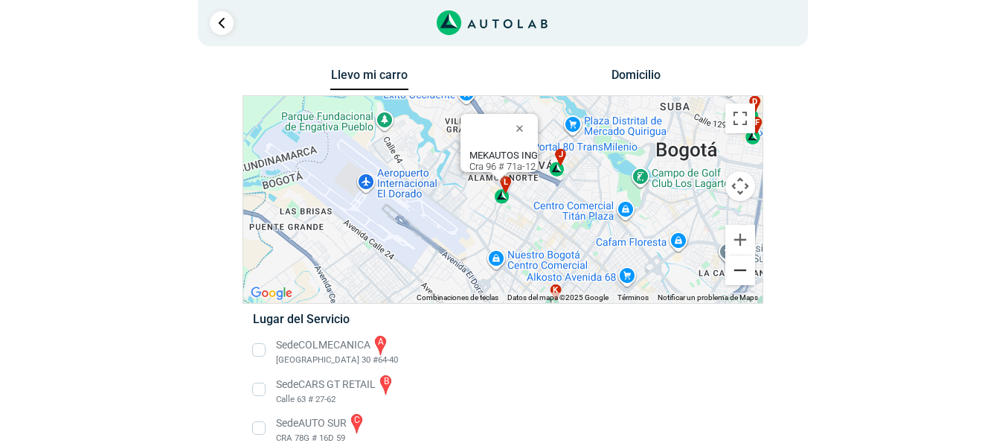
click at [742, 278] on button "Reducir" at bounding box center [740, 270] width 30 height 30
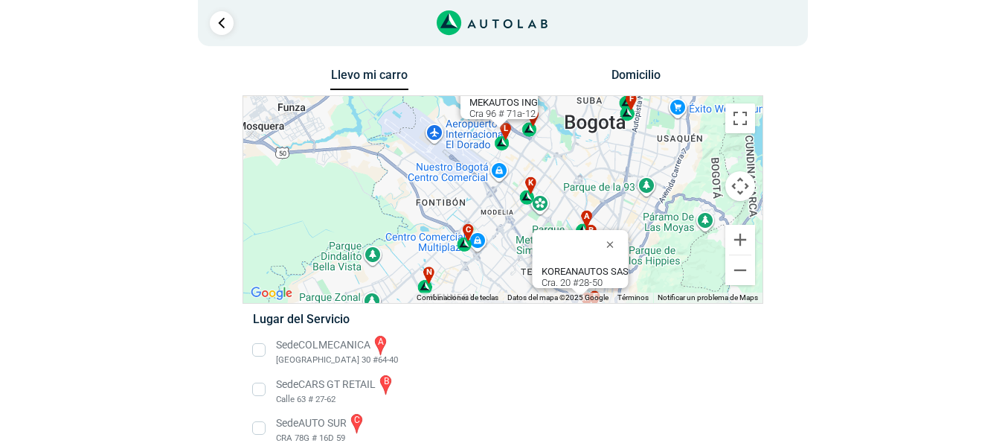
drag, startPoint x: 560, startPoint y: 208, endPoint x: 562, endPoint y: 147, distance: 61.0
click at [562, 147] on div "a b c d e f g" at bounding box center [502, 199] width 519 height 207
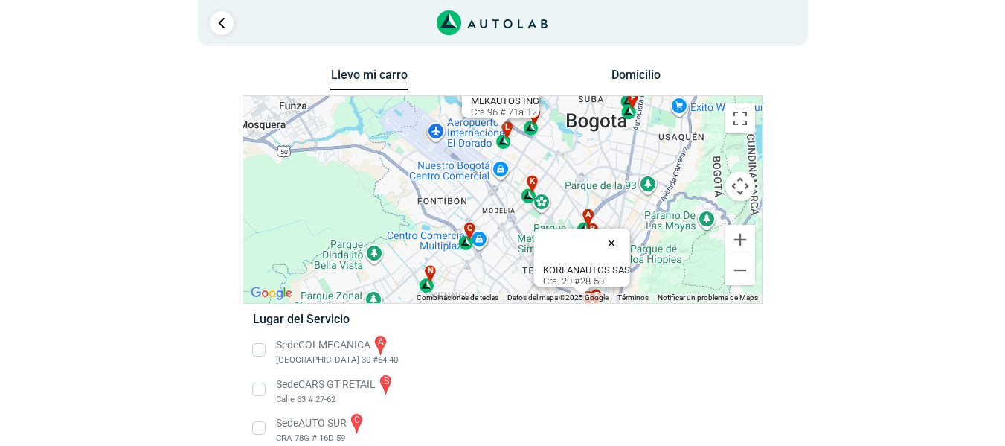
click at [618, 232] on button "Cerrar" at bounding box center [615, 243] width 36 height 36
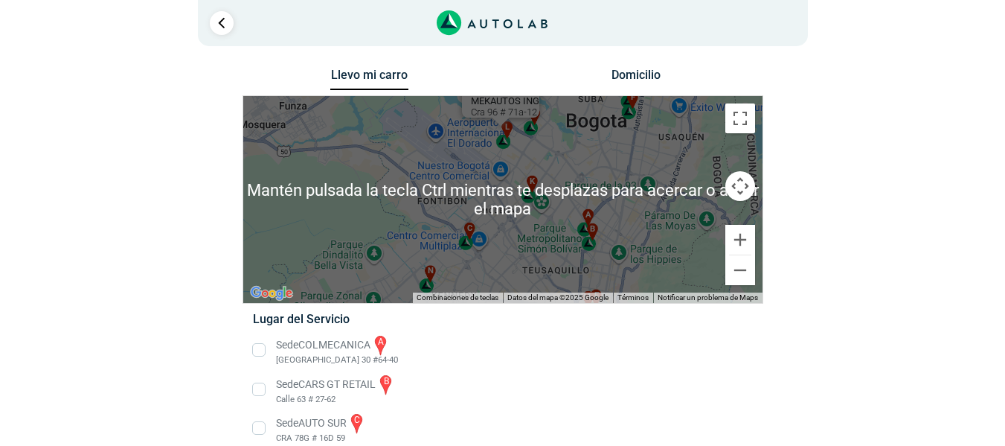
scroll to position [1, 0]
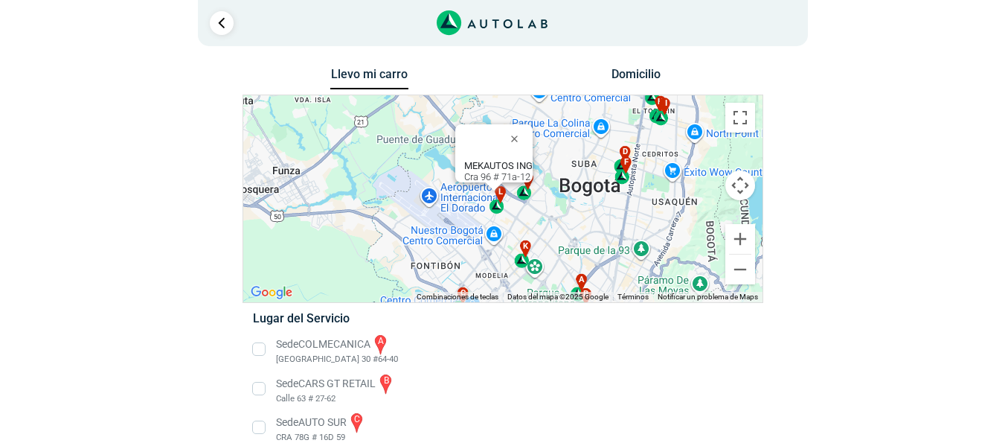
drag, startPoint x: 598, startPoint y: 151, endPoint x: 589, endPoint y: 219, distance: 68.4
click at [589, 219] on div "a b c d e f g" at bounding box center [502, 198] width 519 height 207
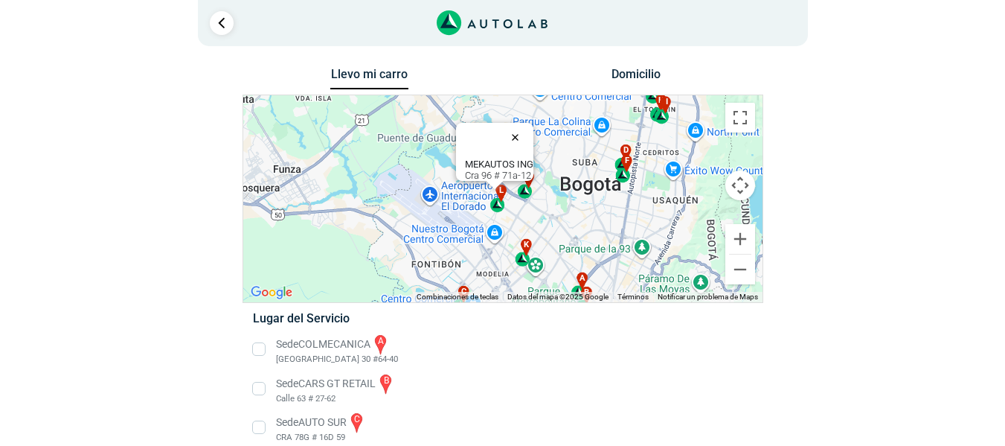
click at [528, 133] on button "Cerrar" at bounding box center [519, 137] width 36 height 36
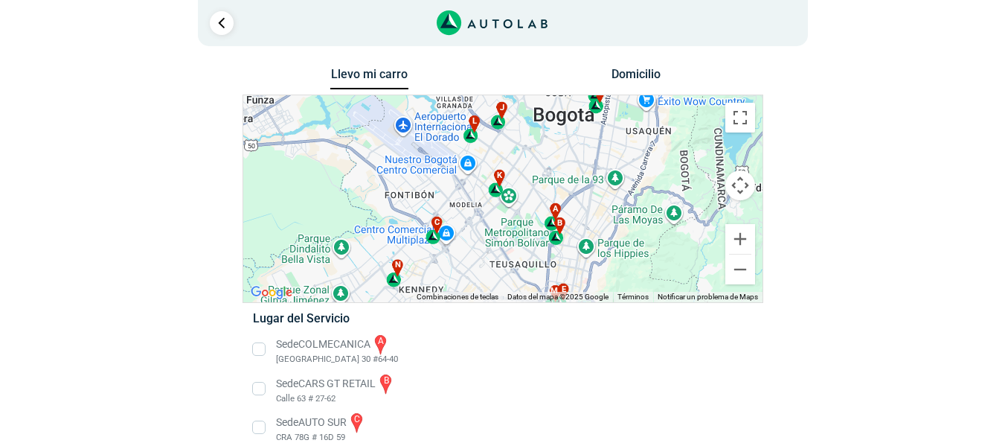
drag, startPoint x: 445, startPoint y: 229, endPoint x: 417, endPoint y: 156, distance: 77.9
click at [417, 156] on div "a b c d e f g" at bounding box center [502, 198] width 519 height 207
click at [747, 238] on button "Ampliar" at bounding box center [740, 239] width 30 height 30
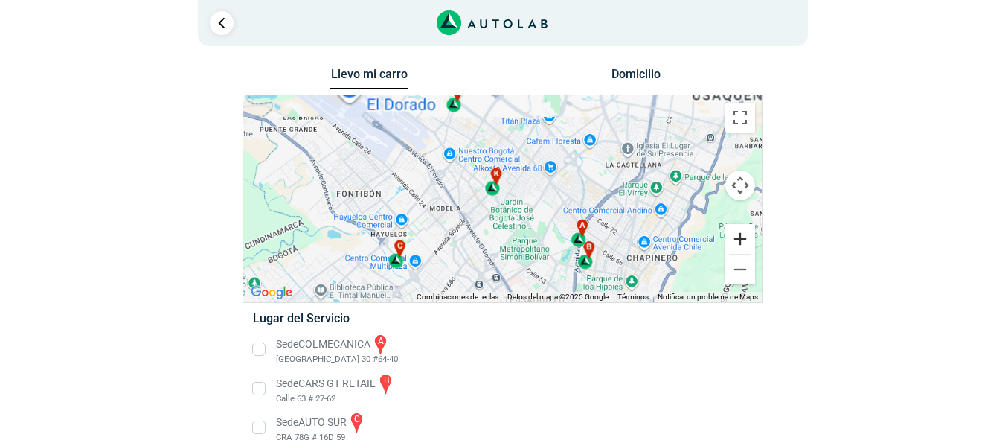
click at [747, 238] on button "Ampliar" at bounding box center [740, 239] width 30 height 30
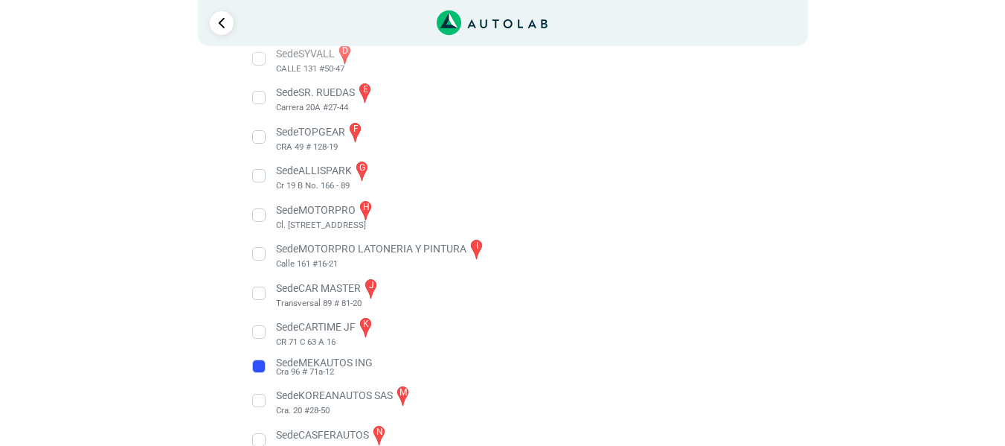
scroll to position [409, 0]
click at [325, 323] on li "Sede CARTIME JF k CR 71 C 63 A 16" at bounding box center [503, 331] width 522 height 33
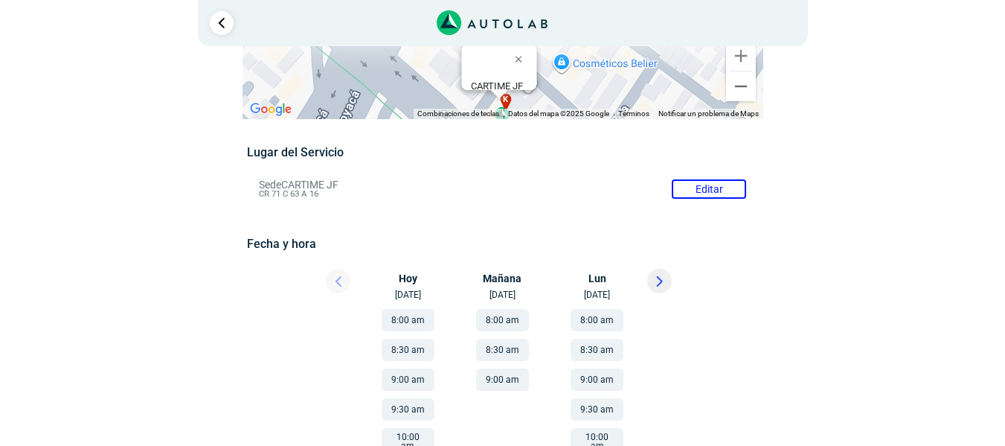
scroll to position [36, 0]
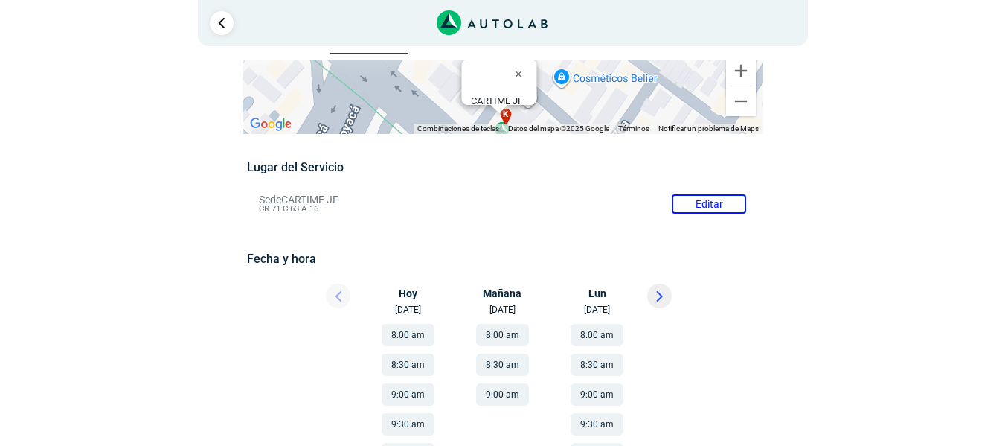
click at [722, 201] on li "Sede CARTIME JF Editar CR 71 C 63 A 16" at bounding box center [503, 204] width 510 height 24
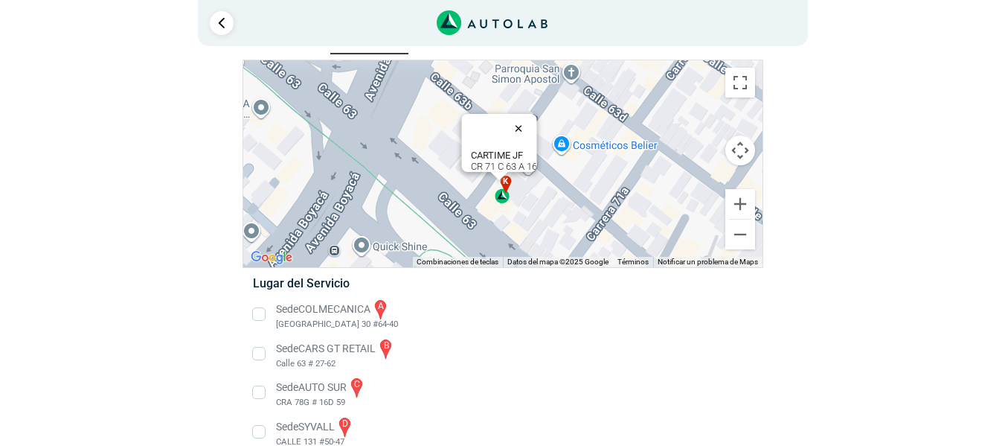
click at [528, 121] on button "Cerrar" at bounding box center [522, 128] width 36 height 36
click at [734, 231] on button "Reducir" at bounding box center [740, 234] width 30 height 30
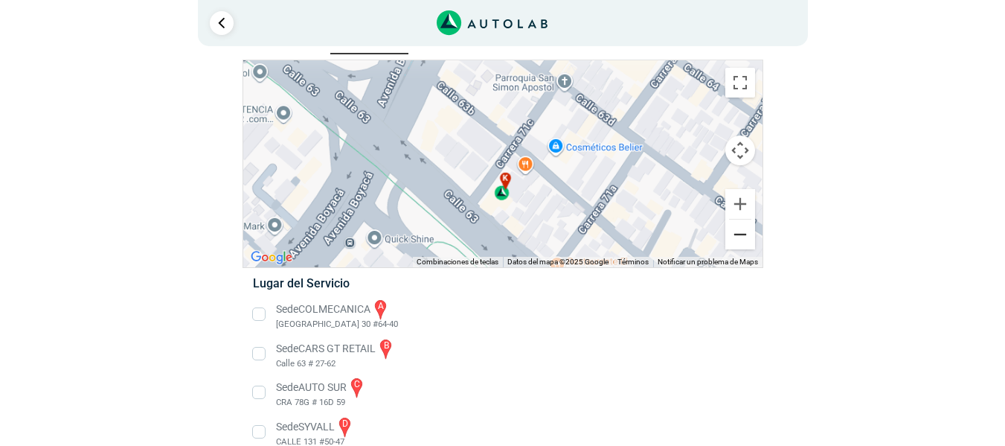
click at [734, 231] on button "Reducir" at bounding box center [740, 234] width 30 height 30
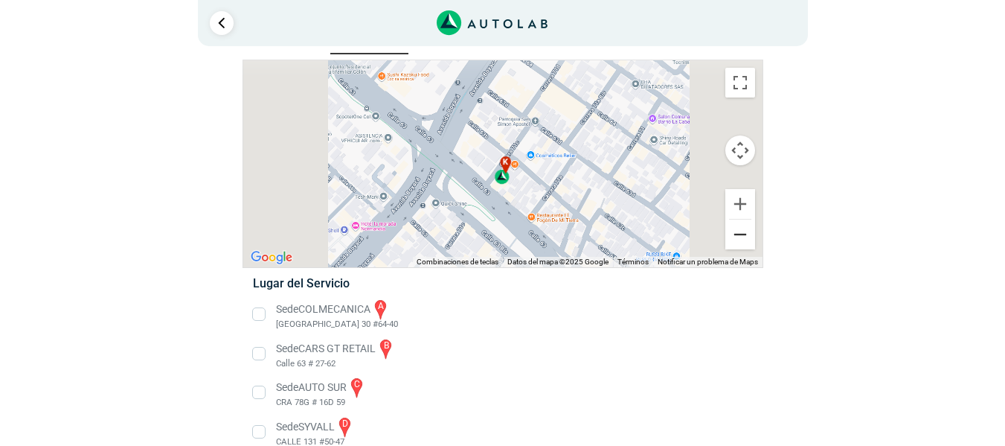
click at [734, 231] on button "Reducir" at bounding box center [740, 234] width 30 height 30
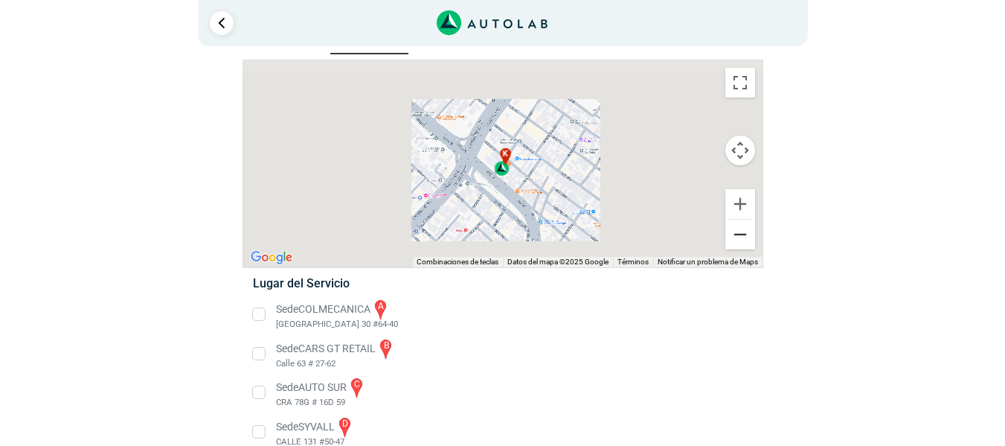
click at [734, 231] on button "Reducir" at bounding box center [740, 234] width 30 height 30
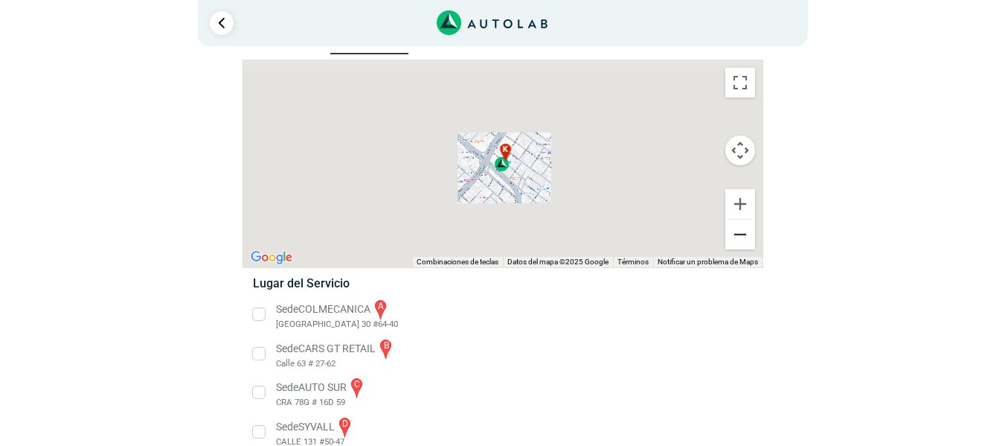
click at [734, 231] on button "Reducir" at bounding box center [740, 234] width 30 height 30
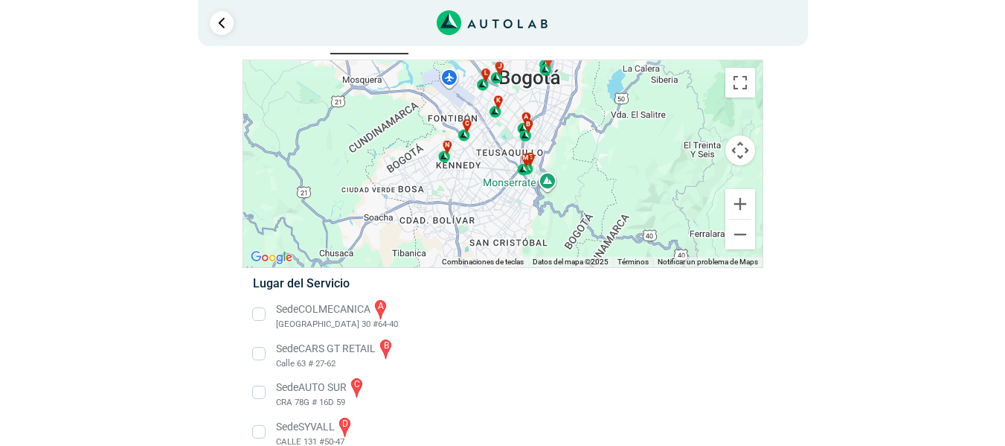
drag, startPoint x: 557, startPoint y: 196, endPoint x: 543, endPoint y: 116, distance: 80.7
click at [543, 116] on div "a b c d e f g" at bounding box center [502, 163] width 519 height 207
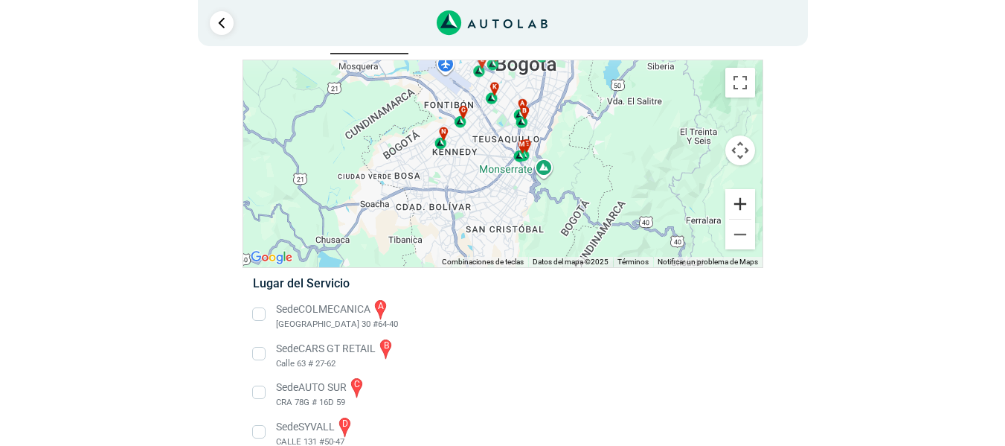
click at [743, 216] on button "Ampliar" at bounding box center [740, 204] width 30 height 30
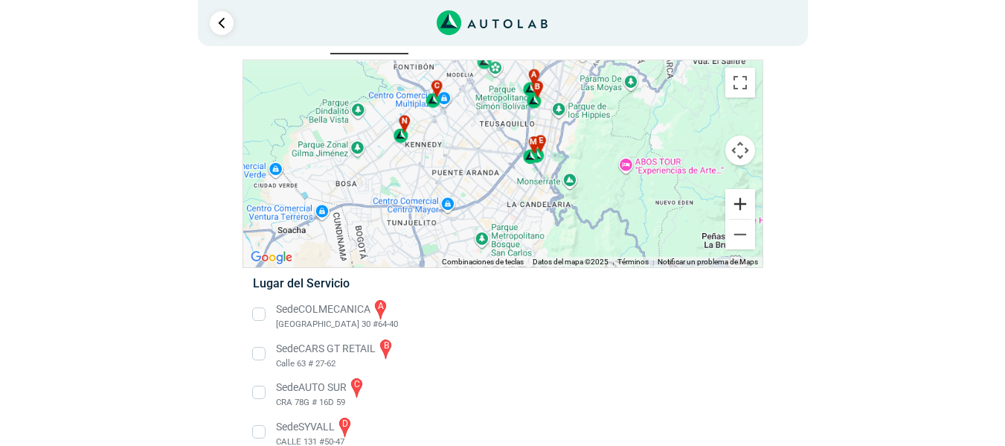
click at [743, 216] on button "Ampliar" at bounding box center [740, 204] width 30 height 30
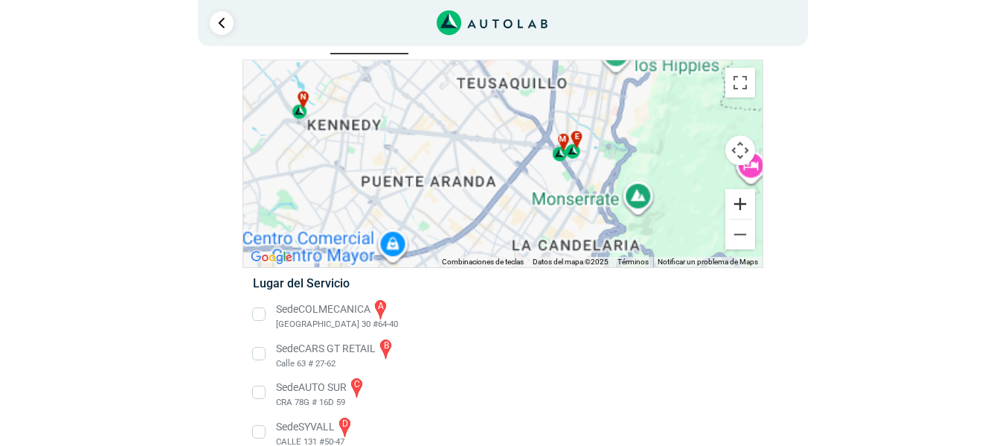
click at [743, 216] on button "Ampliar" at bounding box center [740, 204] width 30 height 30
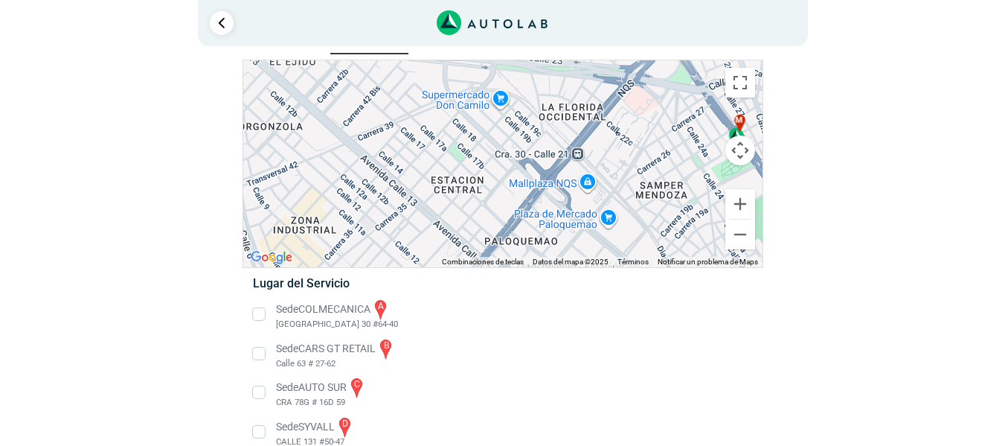
drag, startPoint x: 643, startPoint y: 167, endPoint x: 484, endPoint y: 160, distance: 158.6
click at [484, 160] on div "a b c d e f g" at bounding box center [502, 163] width 519 height 207
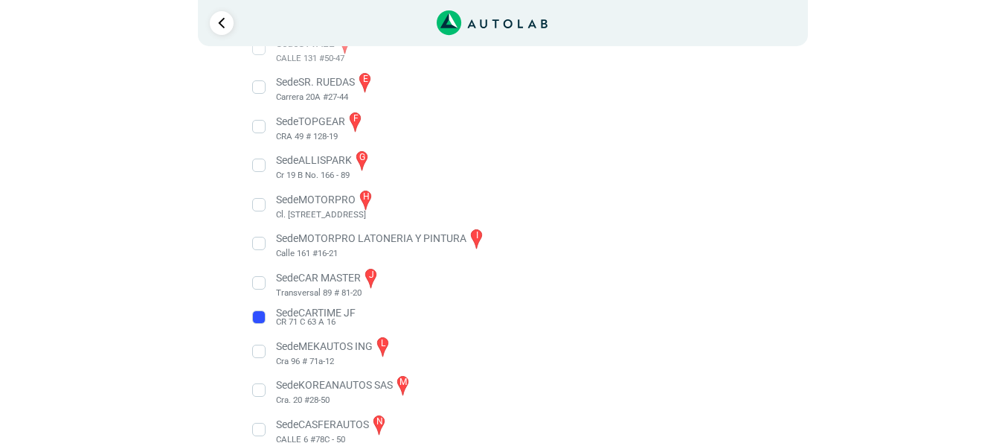
scroll to position [439, 0]
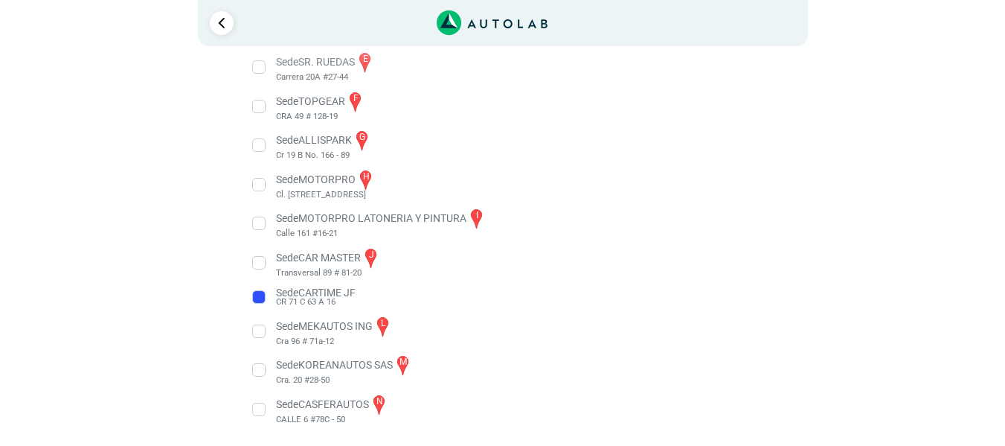
click at [226, 335] on div "Llevo mi carro [GEOGRAPHIC_DATA] ← Mover a la izquierda → Mover a la derecha ↑ …" at bounding box center [503, 36] width 722 height 820
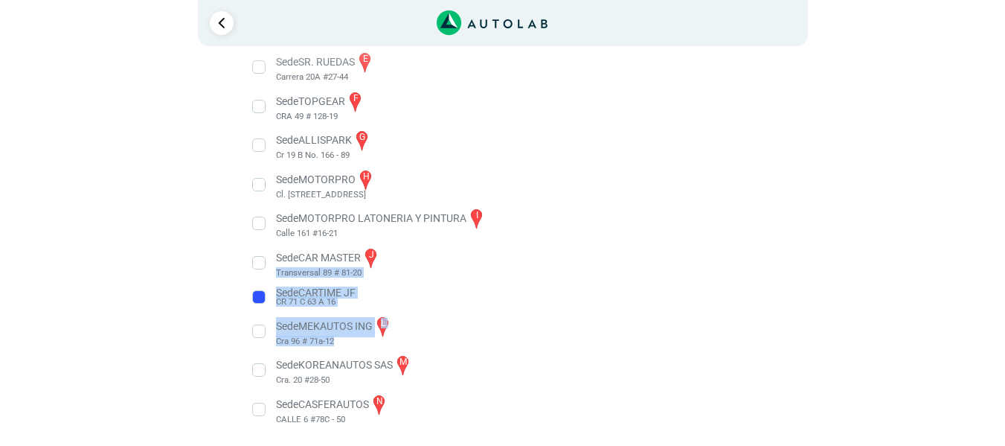
drag, startPoint x: 385, startPoint y: 342, endPoint x: 375, endPoint y: 257, distance: 85.5
click at [375, 257] on ul "Sede COLMECANICA a [GEOGRAPHIC_DATA] 30 #64-40" at bounding box center [503, 159] width 522 height 531
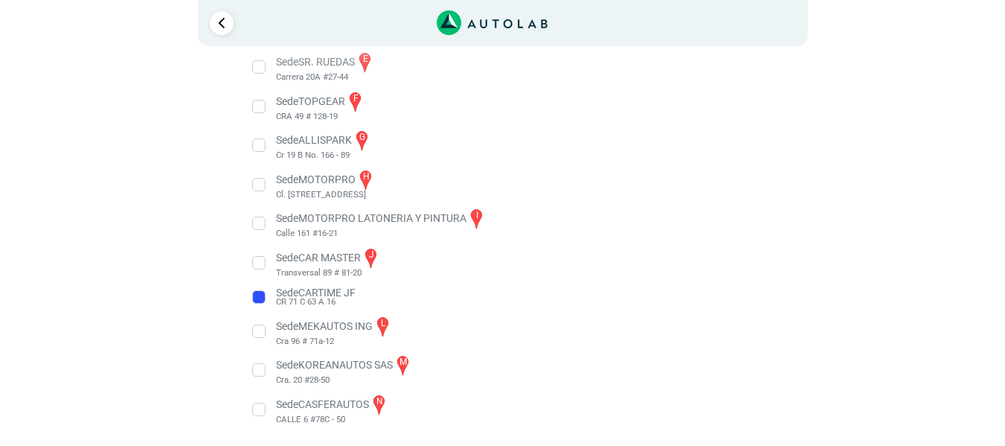
click at [714, 200] on li "Sede MOTORPRO h Cl. [STREET_ADDRESS]" at bounding box center [503, 184] width 522 height 33
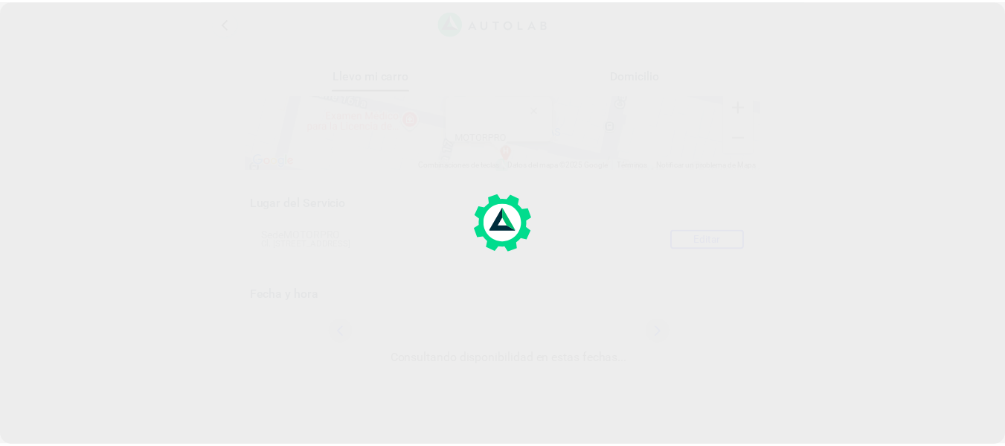
scroll to position [1, 0]
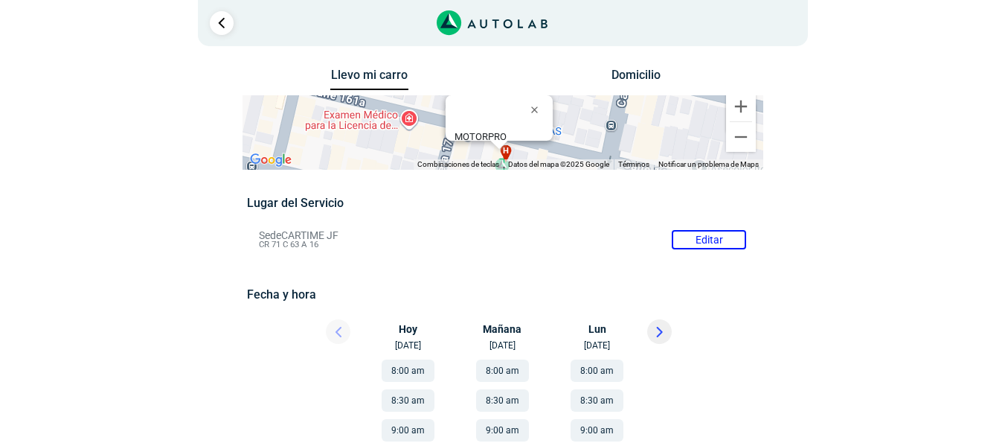
click at [734, 240] on li "Sede CARTIME JF Editar CR 71 C 63 A 16" at bounding box center [503, 240] width 510 height 24
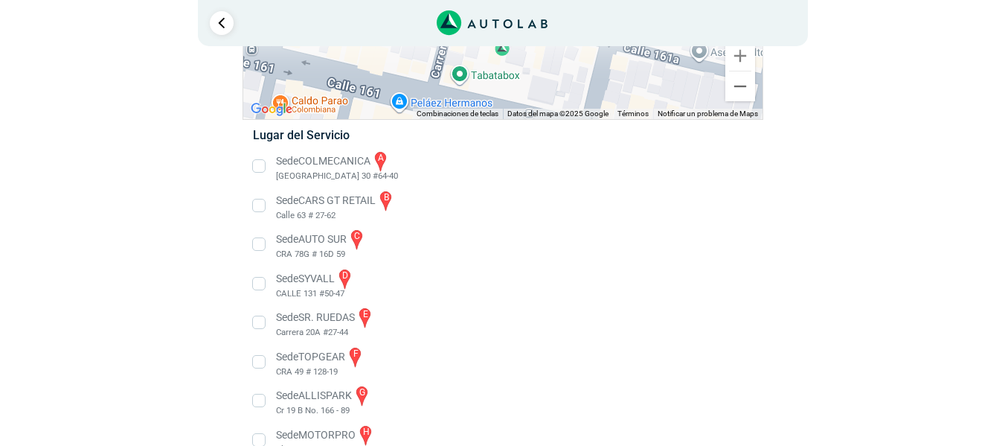
scroll to position [202, 0]
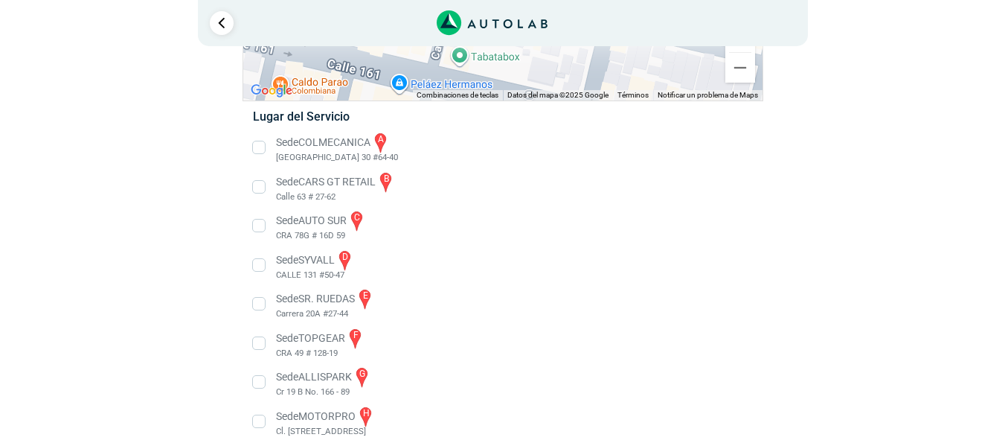
click at [318, 304] on li "Sede SR. RUEDAS e Carrera 20A #27-44" at bounding box center [503, 303] width 522 height 33
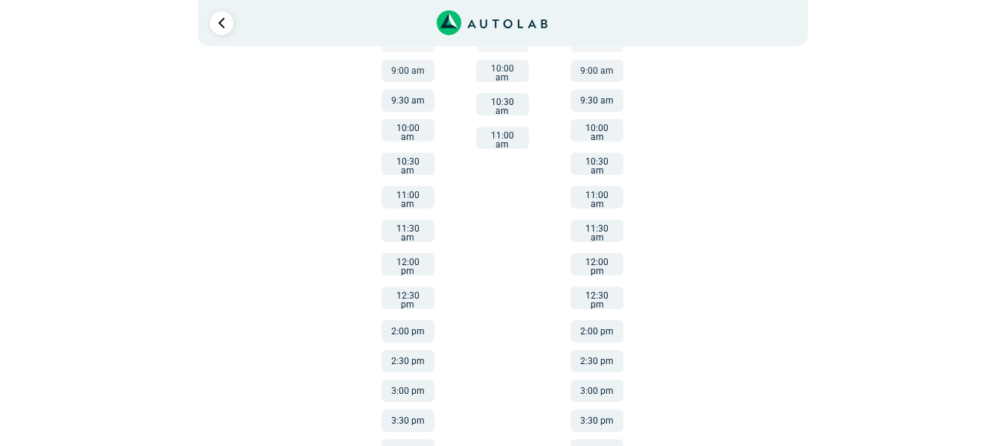
scroll to position [373, 0]
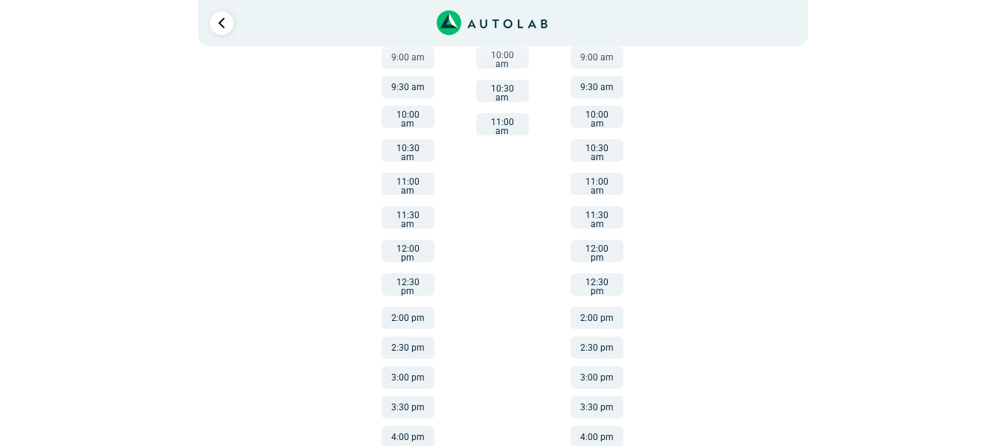
click at [406, 426] on button "4:00 pm" at bounding box center [408, 437] width 53 height 22
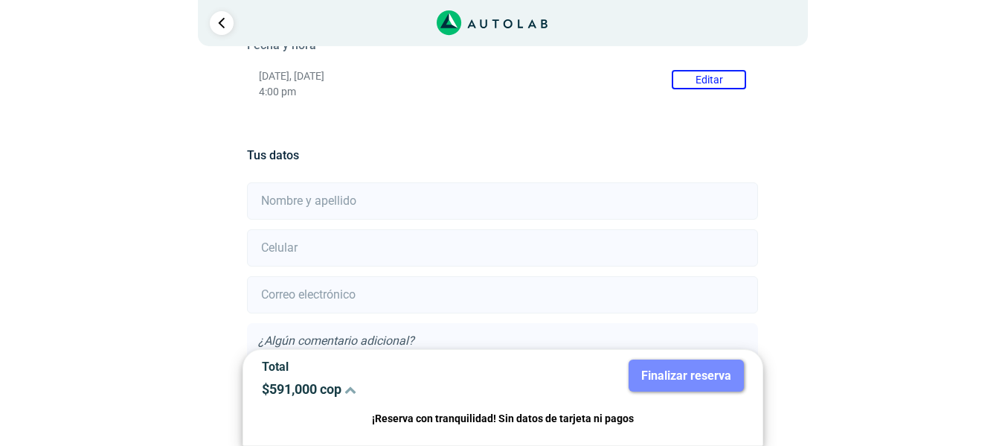
scroll to position [242, 0]
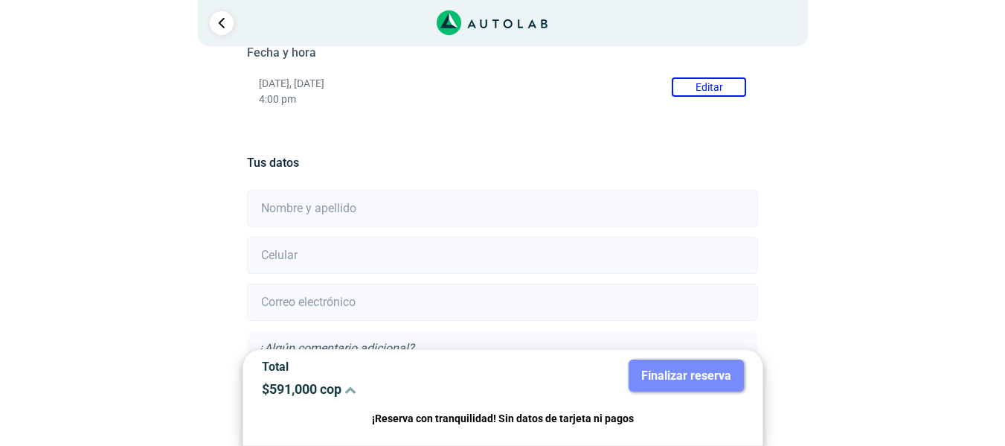
click at [687, 94] on button "Editar" at bounding box center [709, 86] width 74 height 19
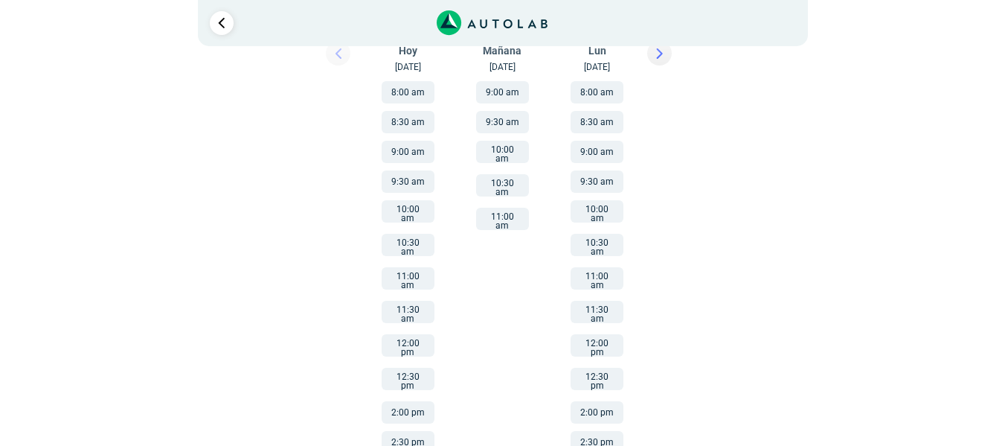
scroll to position [373, 0]
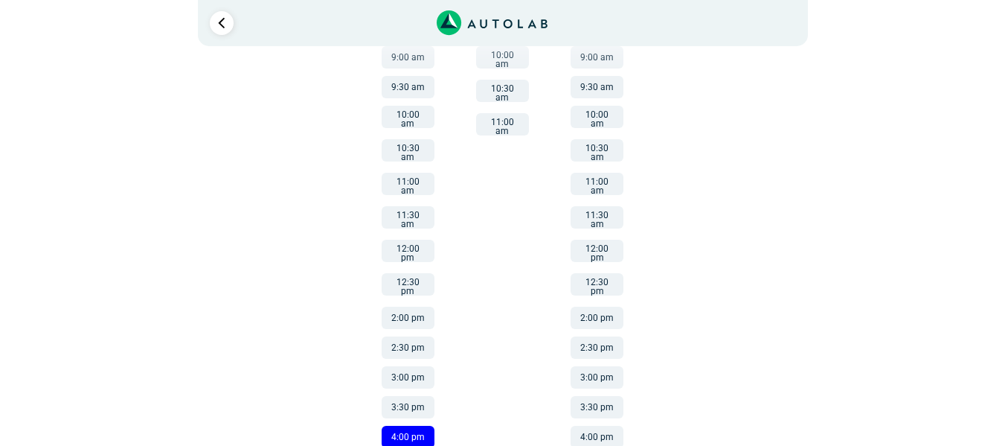
click at [399, 366] on button "3:00 pm" at bounding box center [408, 377] width 53 height 22
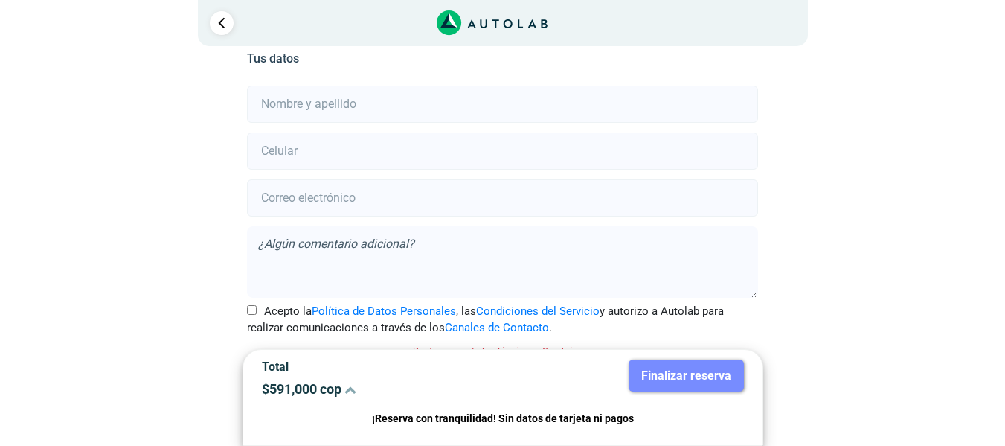
scroll to position [345, 0]
click at [515, 116] on input "text" at bounding box center [502, 104] width 511 height 37
click at [336, 150] on input "number" at bounding box center [502, 151] width 511 height 37
click at [306, 100] on input "[PERSON_NAME]" at bounding box center [502, 104] width 511 height 37
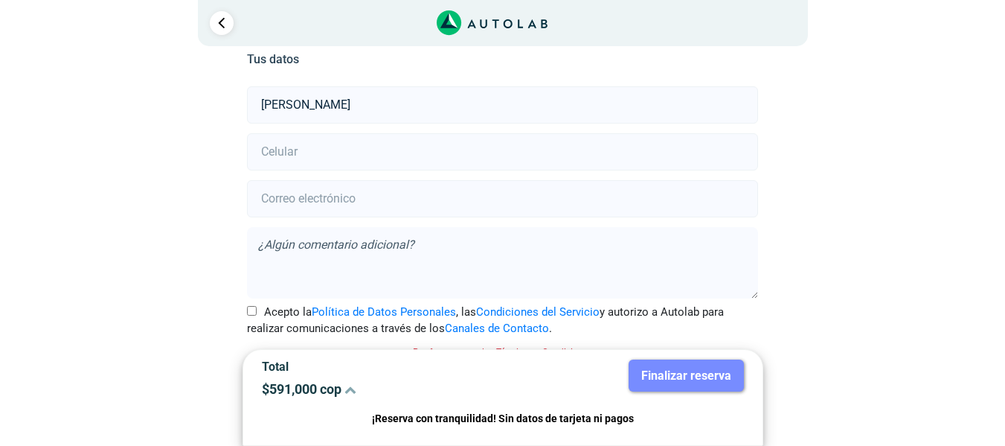
click at [306, 100] on input "[PERSON_NAME]" at bounding box center [502, 104] width 511 height 37
type input "[PERSON_NAME]"
type input "3103235296"
click at [304, 188] on input "email" at bounding box center [502, 198] width 511 height 37
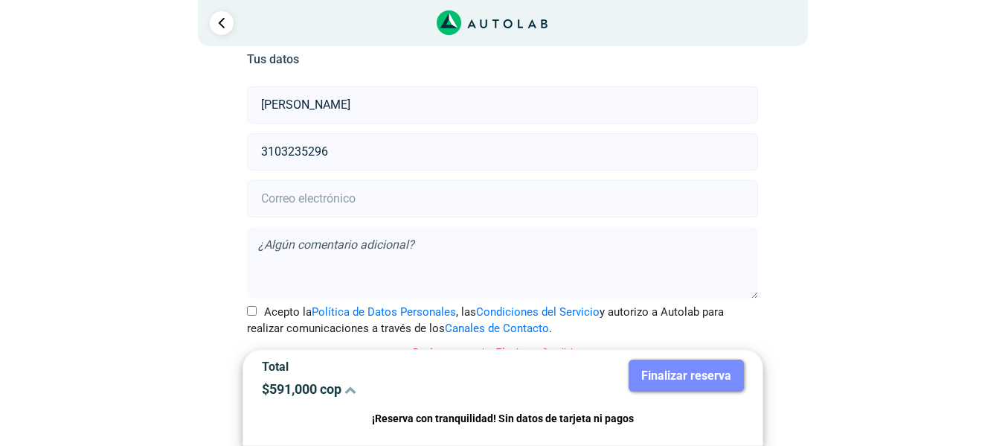
type input "[EMAIL_ADDRESS][DOMAIN_NAME]"
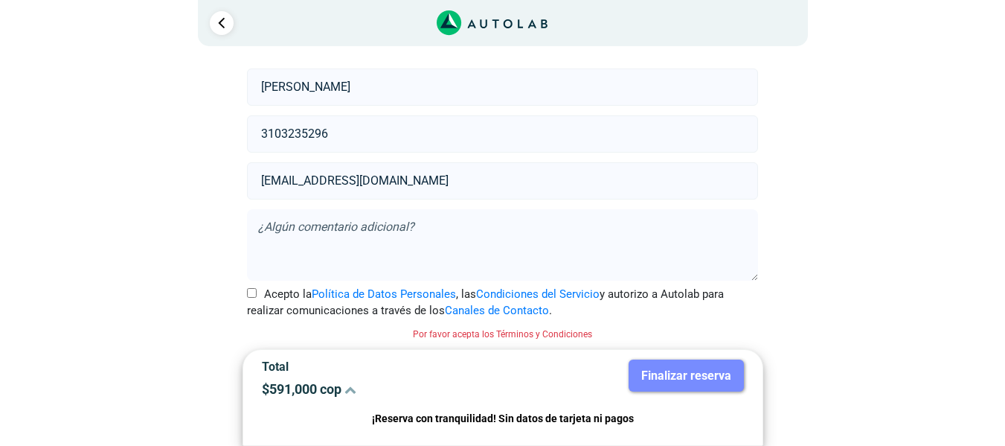
click at [257, 289] on label "Acepto la Política de Datos Personales , las Condiciones del Servicio y autoriz…" at bounding box center [502, 302] width 511 height 33
click at [257, 289] on input "Acepto la Política de Datos Personales , las Condiciones del Servicio y autoriz…" at bounding box center [252, 293] width 10 height 10
checkbox input "true"
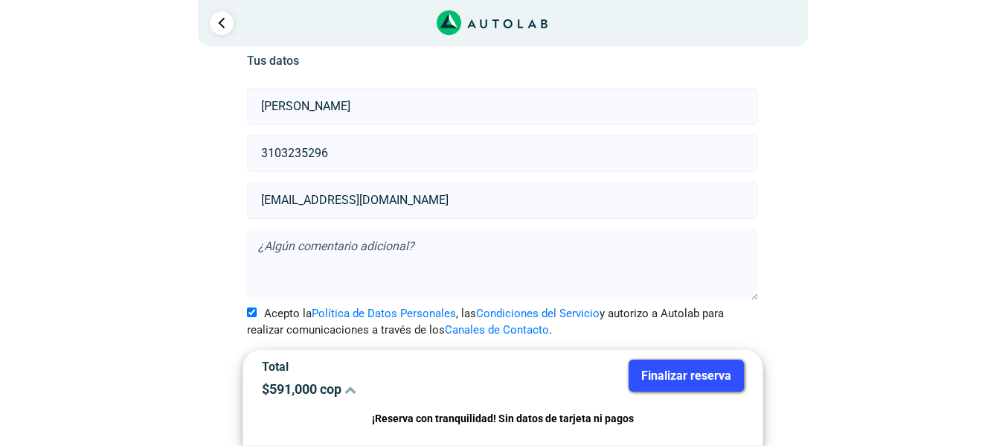
scroll to position [344, 0]
click at [695, 374] on button "Finalizar reserva" at bounding box center [686, 375] width 115 height 32
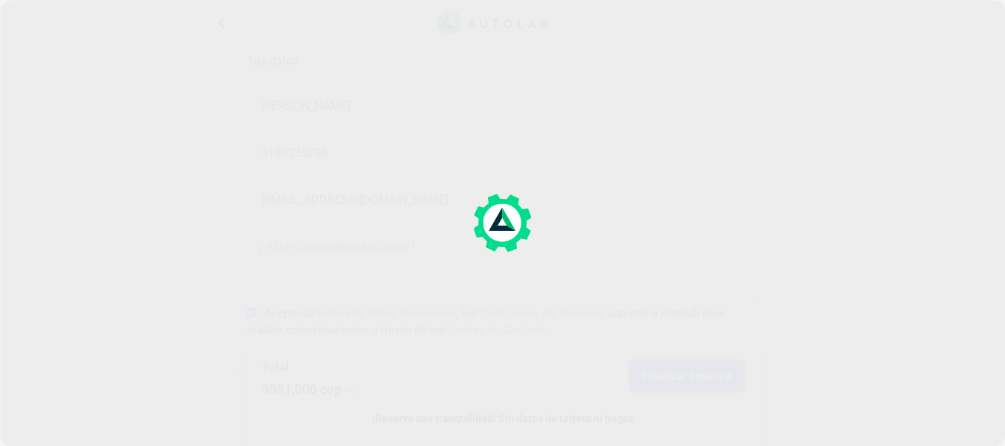
scroll to position [0, 0]
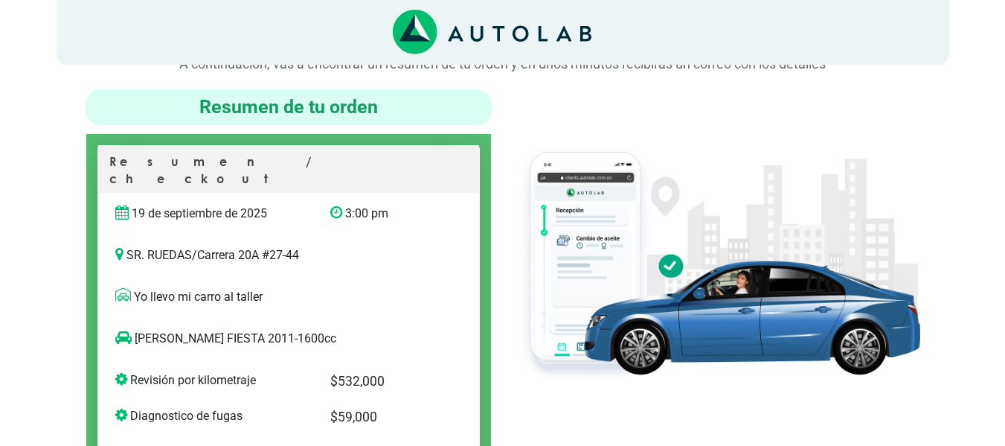
scroll to position [89, 0]
